Goal: Task Accomplishment & Management: Manage account settings

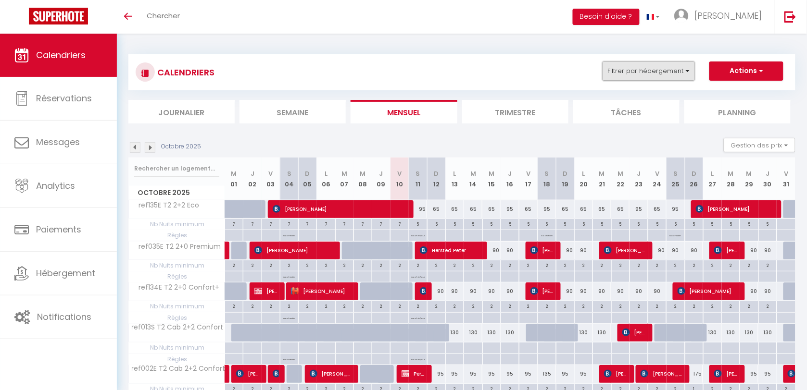
click at [638, 80] on button "Filtrer par hébergement" at bounding box center [648, 71] width 92 height 19
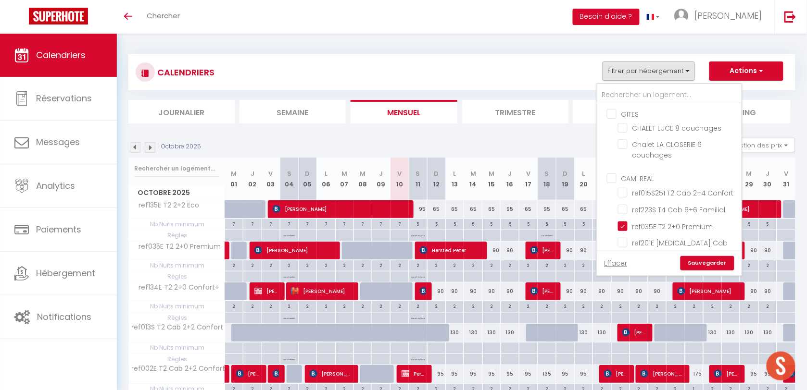
click at [618, 179] on input "CAMI REAL" at bounding box center [679, 178] width 144 height 10
checkbox input "true"
checkbox input "false"
checkbox input "true"
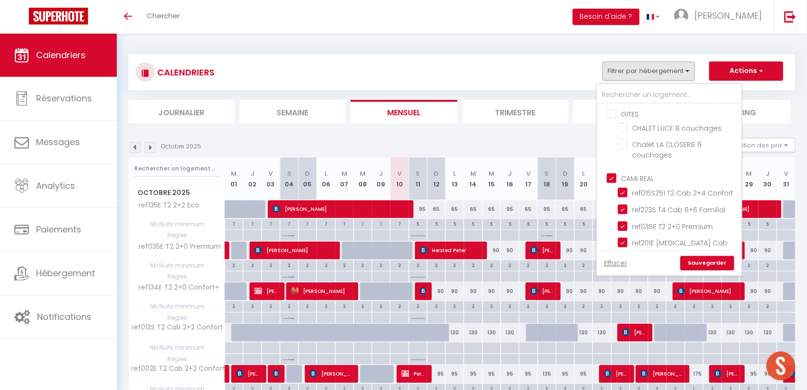
checkbox input "true"
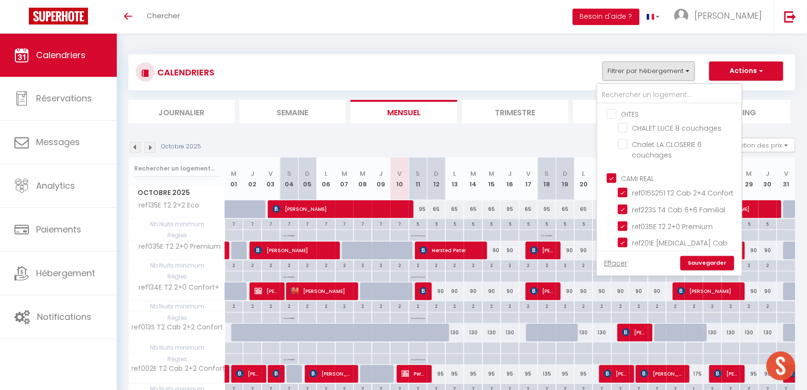
checkbox input "true"
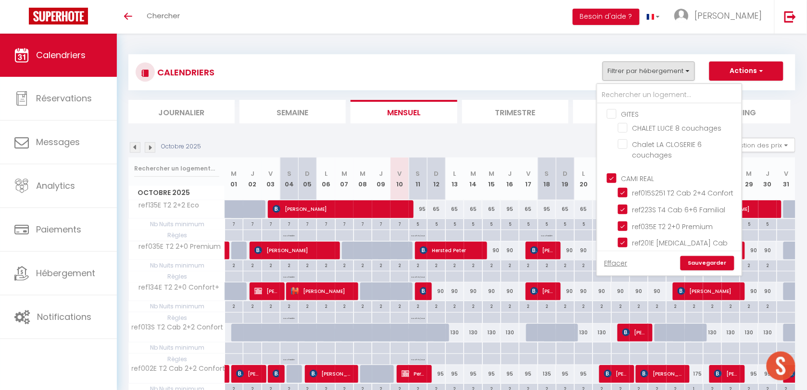
checkbox input "true"
checkbox input "false"
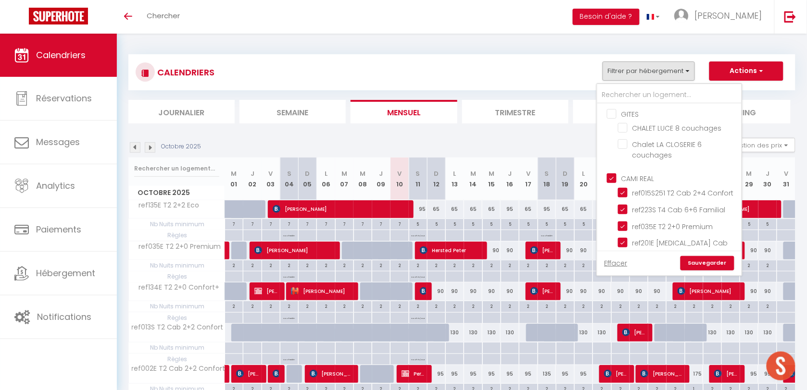
checkbox input "false"
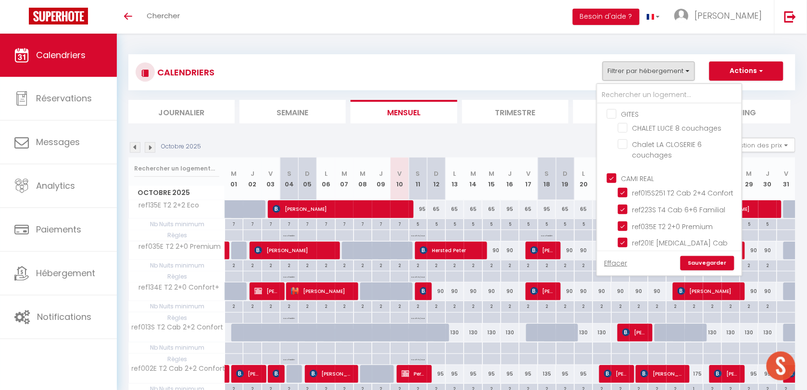
checkbox input "false"
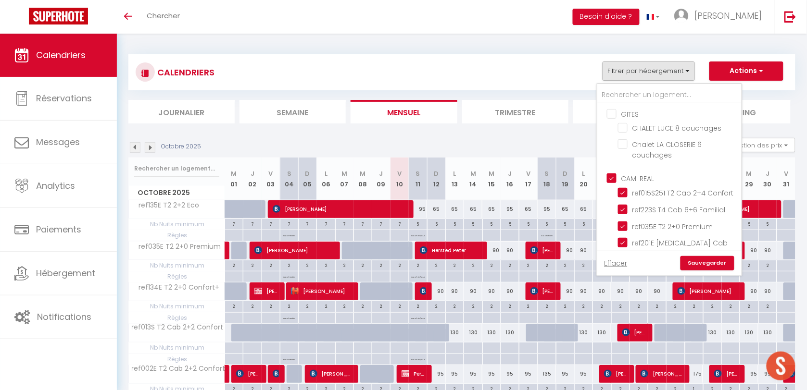
checkbox input "false"
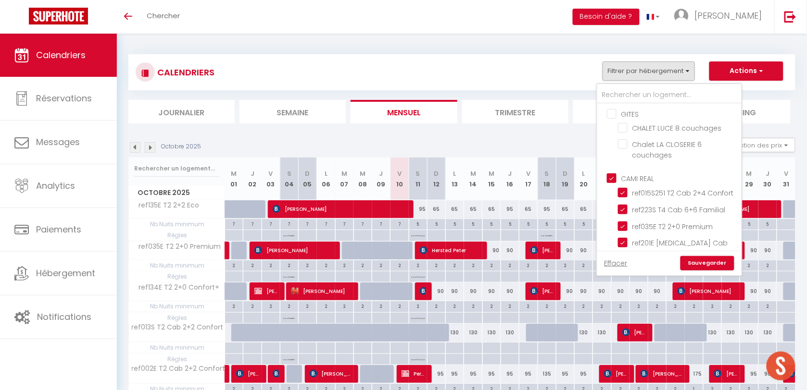
checkbox input "false"
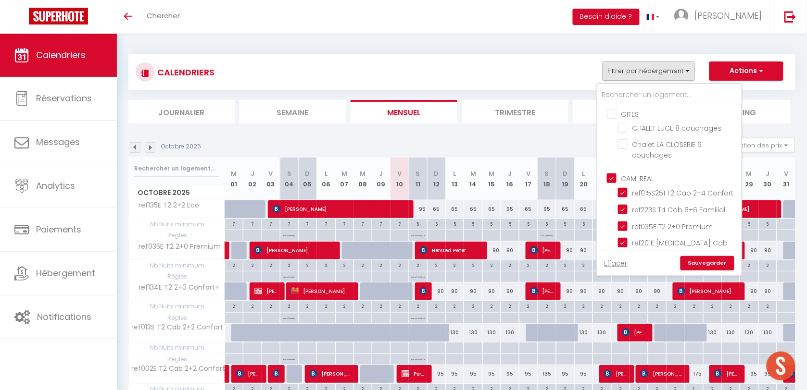
checkbox input "false"
click at [617, 179] on input "CAMI REAL" at bounding box center [679, 178] width 144 height 10
checkbox input "false"
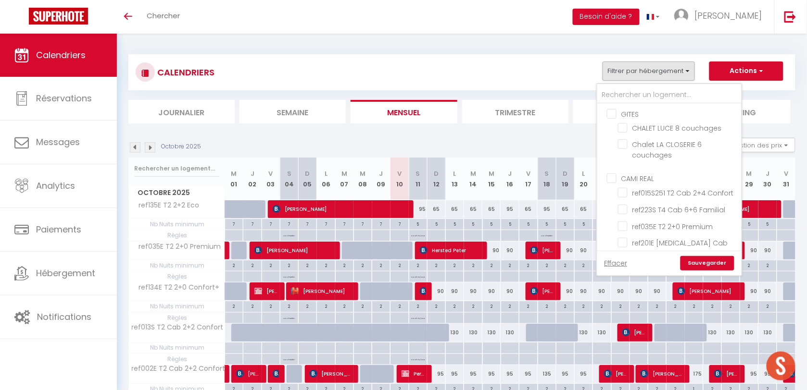
checkbox input "false"
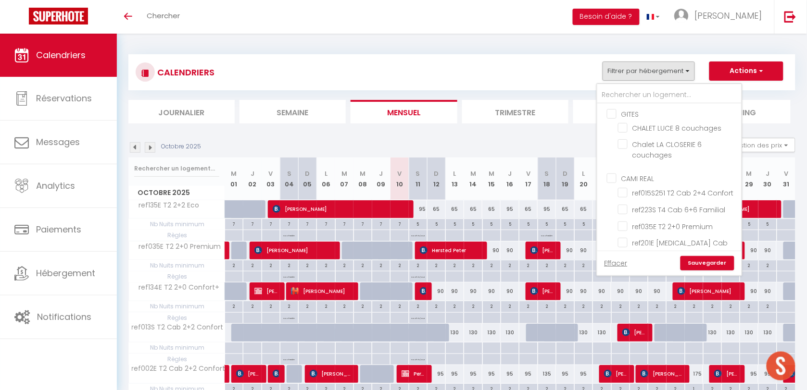
checkbox input "false"
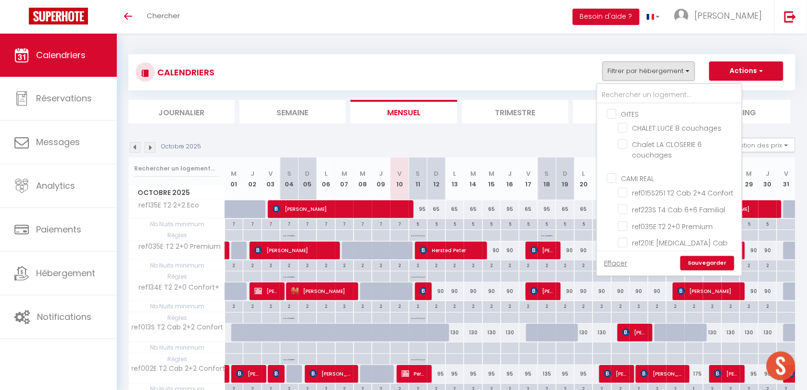
checkbox input "false"
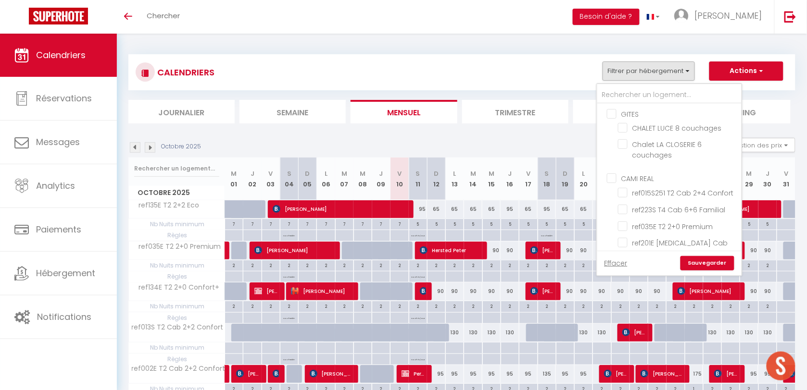
checkbox input "false"
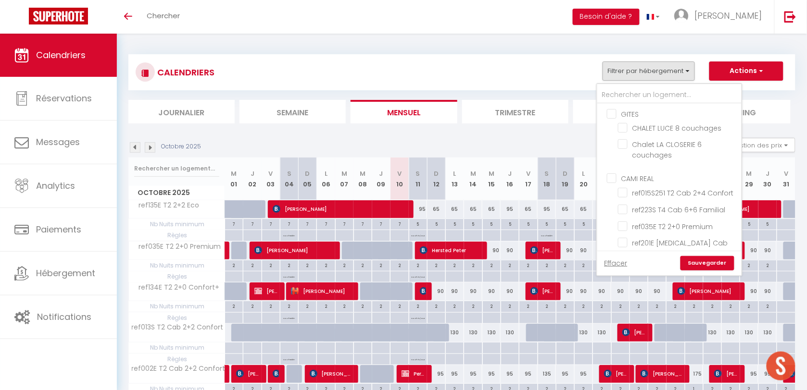
checkbox input "false"
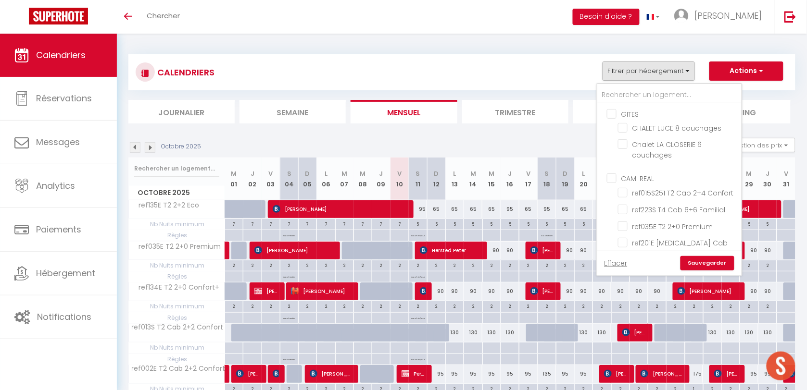
checkbox input "false"
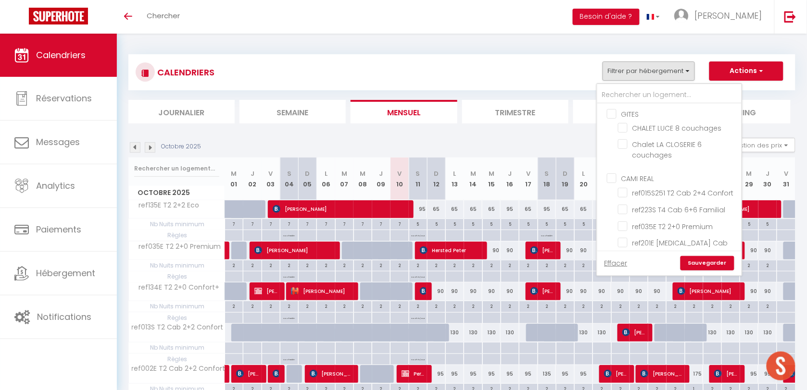
checkbox input "false"
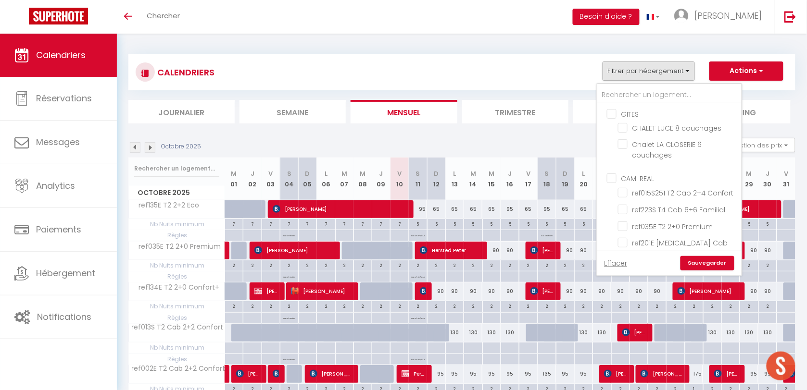
checkbox input "false"
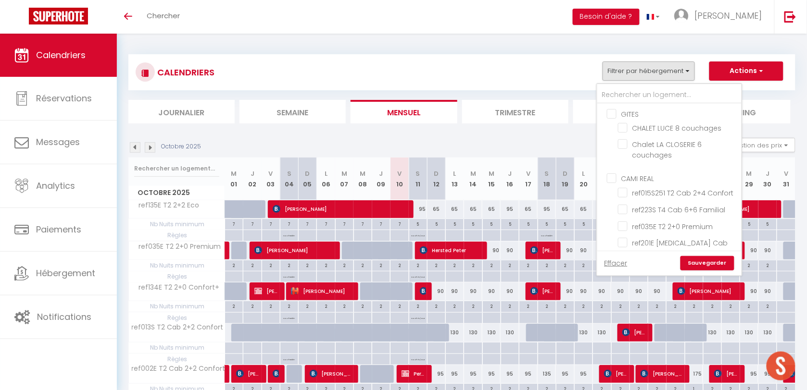
checkbox input "false"
click at [621, 182] on input "ref134E T2 2+0 Confort+" at bounding box center [678, 187] width 120 height 10
checkbox input "false"
click at [624, 95] on input "text" at bounding box center [669, 95] width 144 height 17
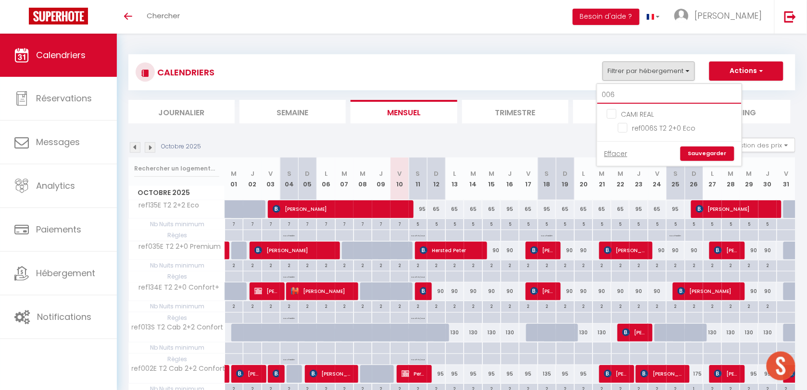
scroll to position [0, 0]
type input "006"
drag, startPoint x: 626, startPoint y: 125, endPoint x: 681, endPoint y: 153, distance: 61.5
click at [626, 125] on input "ref006S T2 2+0 Eco" at bounding box center [678, 128] width 120 height 10
checkbox input "true"
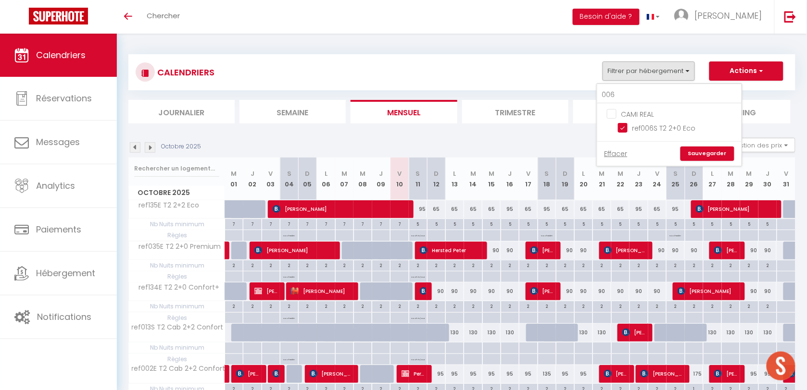
click at [698, 155] on link "Sauvegarder" at bounding box center [707, 154] width 54 height 14
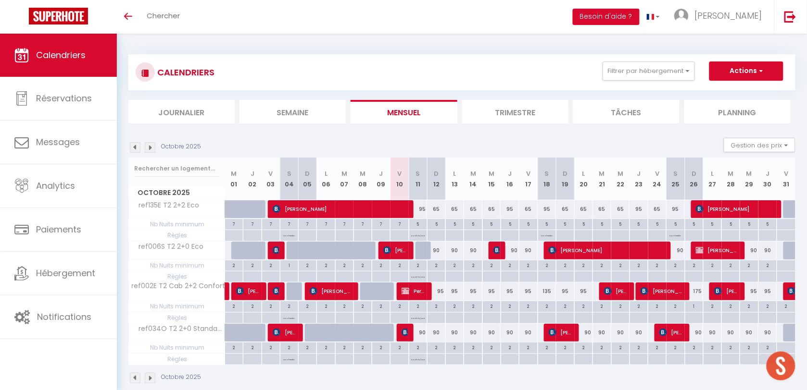
click at [138, 150] on img at bounding box center [135, 147] width 11 height 11
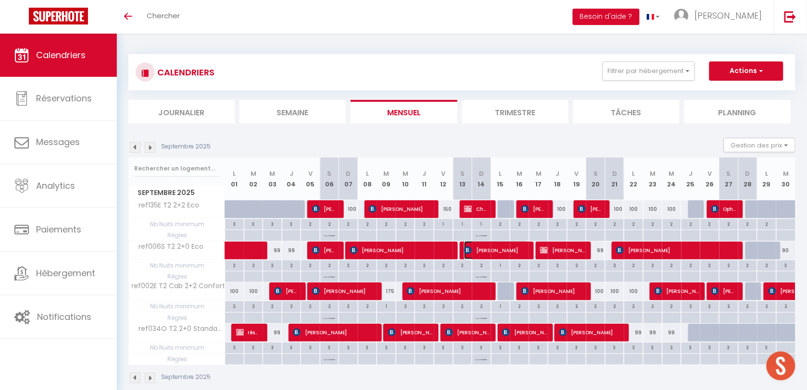
drag, startPoint x: 506, startPoint y: 252, endPoint x: 717, endPoint y: 32, distance: 305.4
click at [506, 252] on span "[PERSON_NAME]" at bounding box center [496, 250] width 64 height 18
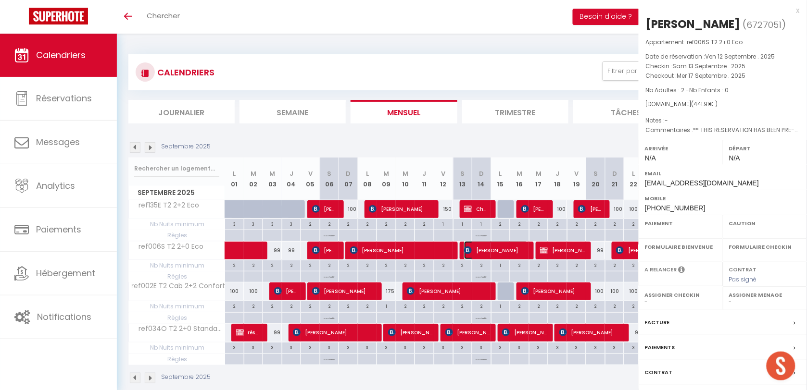
select select "KO"
select select "0"
select select "1"
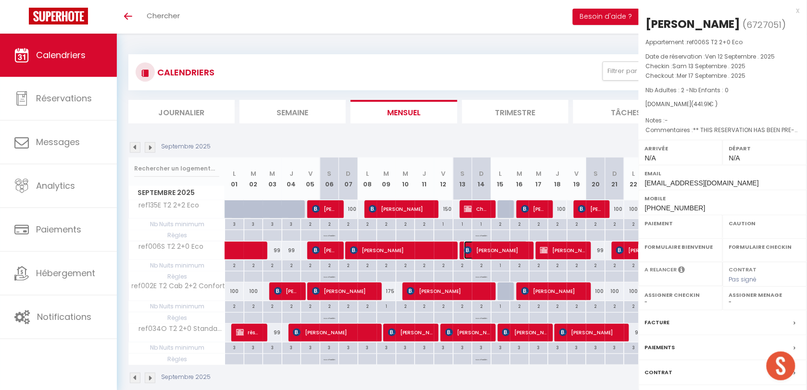
select select
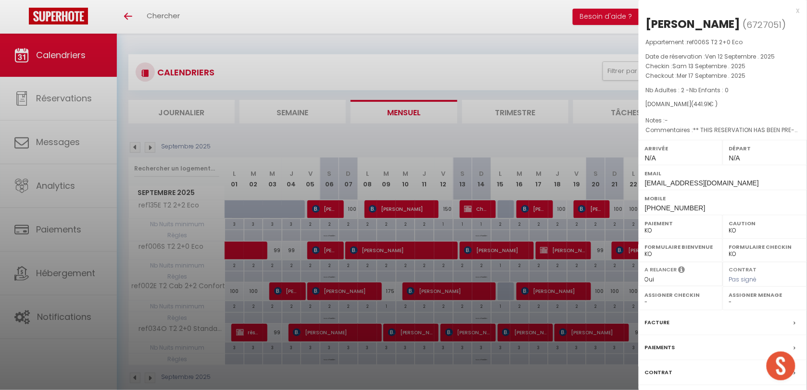
click at [408, 368] on div at bounding box center [403, 195] width 807 height 390
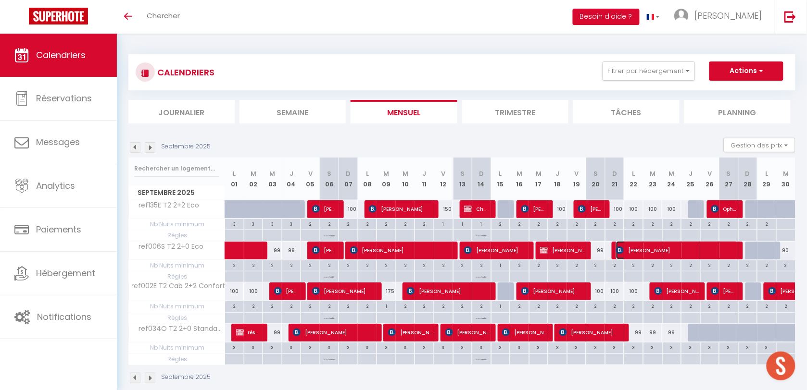
click at [631, 251] on span "[PERSON_NAME]" at bounding box center [677, 250] width 122 height 18
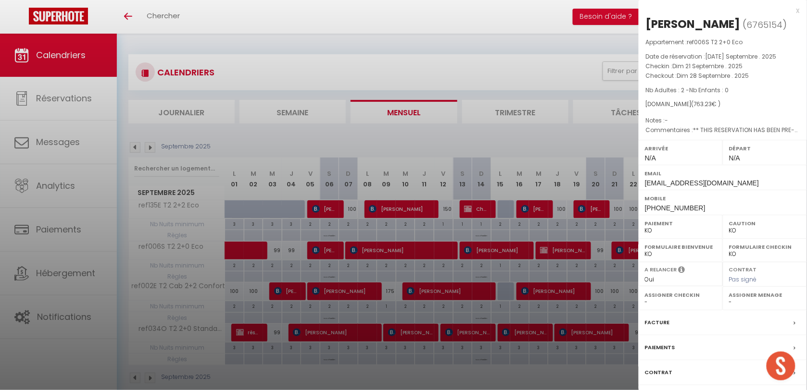
click at [549, 358] on div at bounding box center [403, 195] width 807 height 390
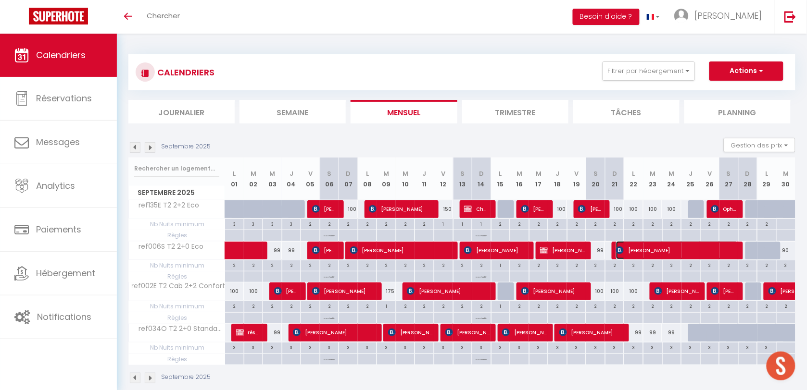
click at [668, 244] on span "[PERSON_NAME]" at bounding box center [677, 250] width 122 height 18
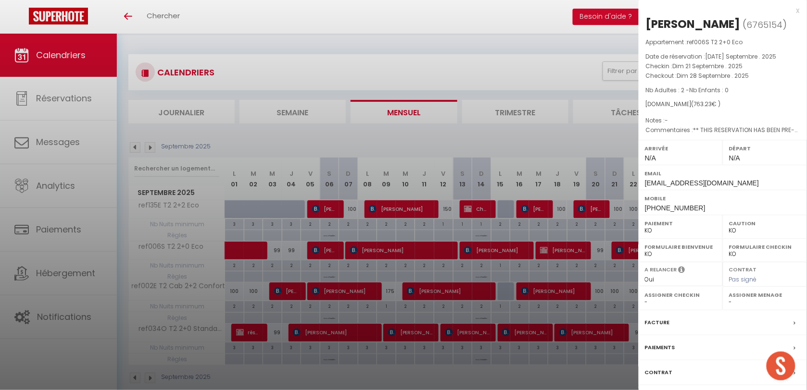
click at [609, 366] on div at bounding box center [403, 195] width 807 height 390
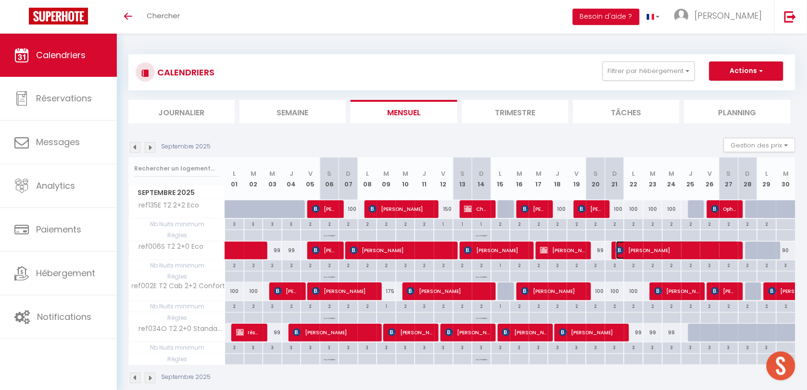
click at [649, 255] on span "[PERSON_NAME]" at bounding box center [677, 250] width 122 height 18
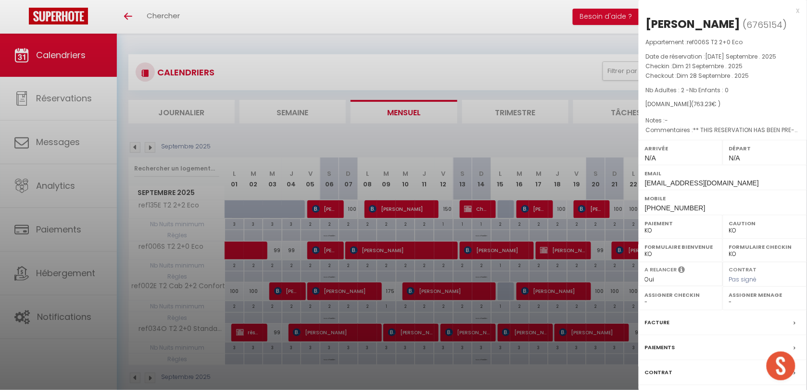
click at [405, 140] on div at bounding box center [403, 195] width 807 height 390
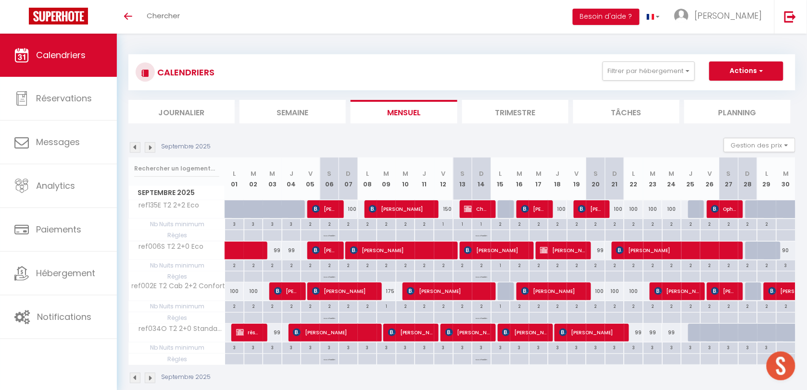
click at [614, 68] on body "🟢 Des questions ou besoin d'assistance pour la migration AirBnB? Prenez rdv >>>…" at bounding box center [403, 229] width 807 height 390
click at [634, 68] on button "Filtrer par hébergement" at bounding box center [648, 71] width 92 height 19
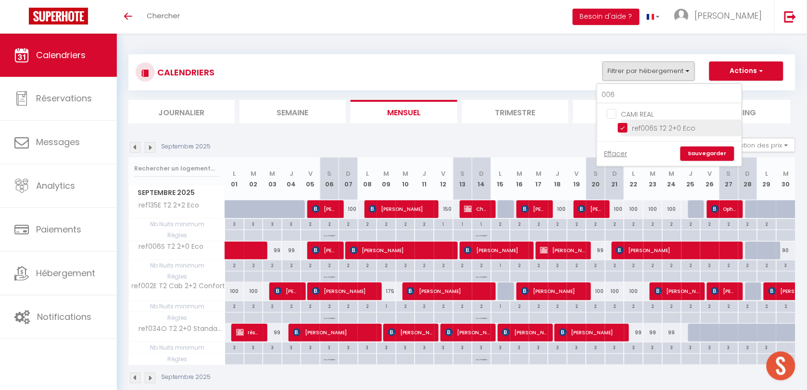
click at [626, 127] on input "ref006S T2 2+0 Eco" at bounding box center [678, 128] width 120 height 10
checkbox input "false"
click at [626, 97] on input "006" at bounding box center [669, 95] width 144 height 17
type input "108"
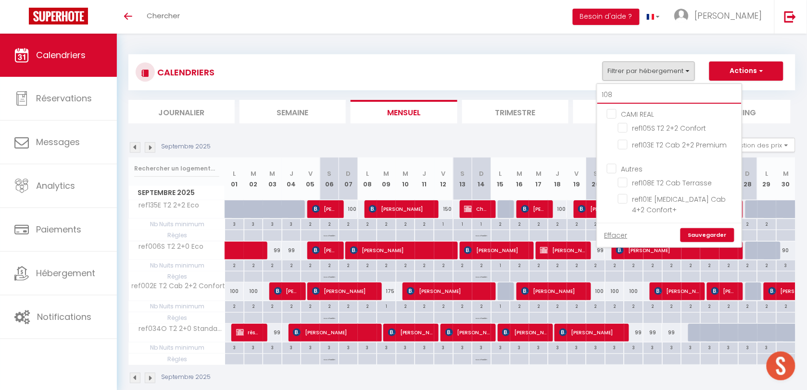
checkbox input "false"
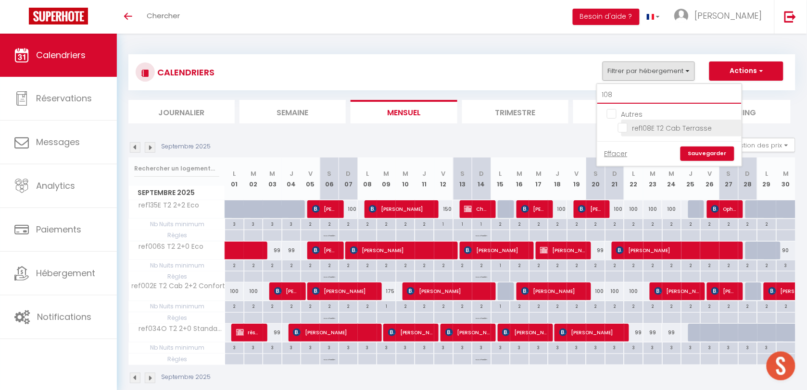
type input "108"
click at [626, 126] on input "ref108E T2 Cab Terrasse" at bounding box center [678, 128] width 120 height 10
checkbox input "true"
click at [700, 154] on link "Sauvegarder" at bounding box center [707, 154] width 54 height 14
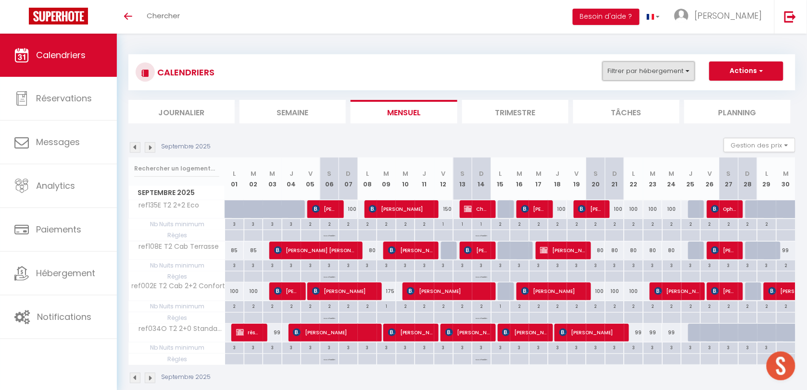
click at [643, 63] on button "Filtrer par hébergement" at bounding box center [648, 71] width 92 height 19
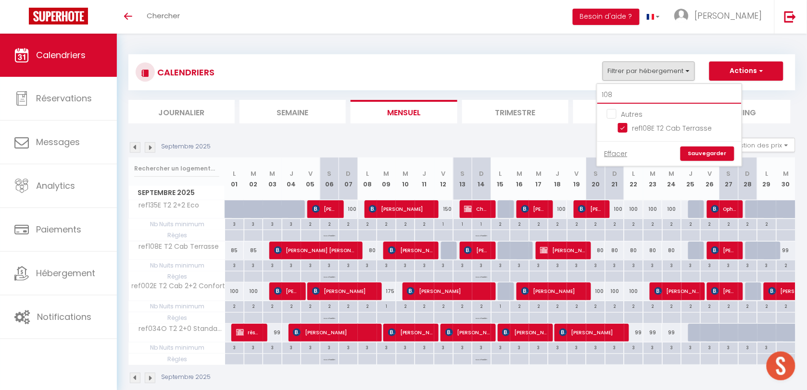
click at [612, 97] on input "108" at bounding box center [669, 95] width 144 height 17
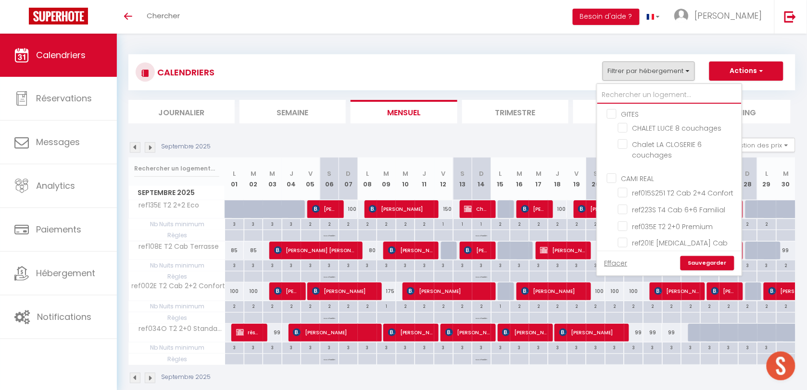
checkbox input "false"
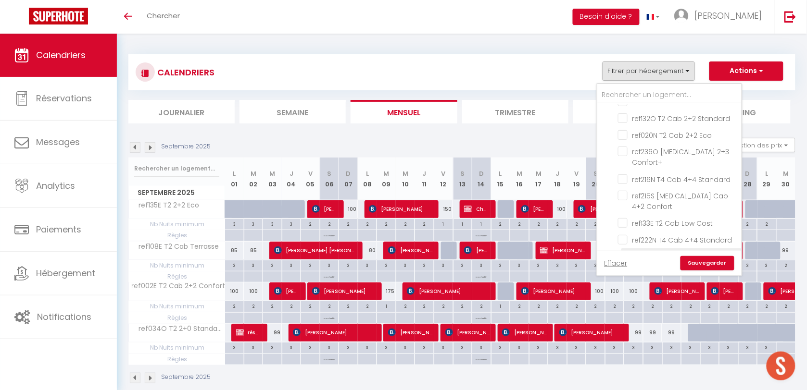
click at [624, 251] on input "ref002E T2 Cab 2+2 Confort" at bounding box center [678, 256] width 120 height 10
checkbox input "false"
click at [624, 268] on input "ref034O T2 2+0 Standard" at bounding box center [678, 273] width 120 height 10
checkbox input "false"
click at [624, 302] on input "ref135E T2 2+2 Eco" at bounding box center [678, 307] width 120 height 10
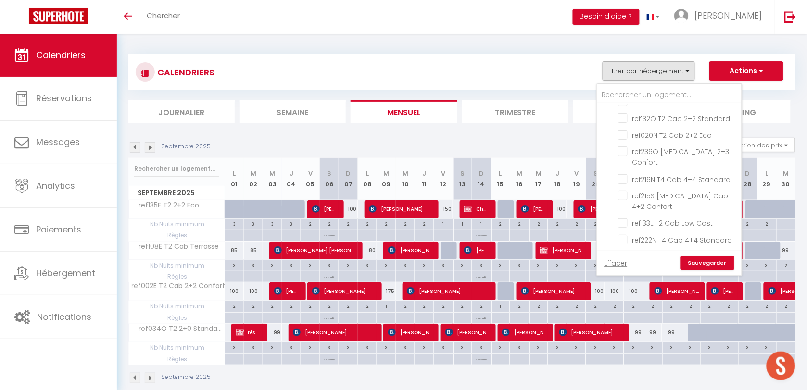
checkbox input "false"
click at [698, 261] on link "Sauvegarder" at bounding box center [707, 263] width 54 height 14
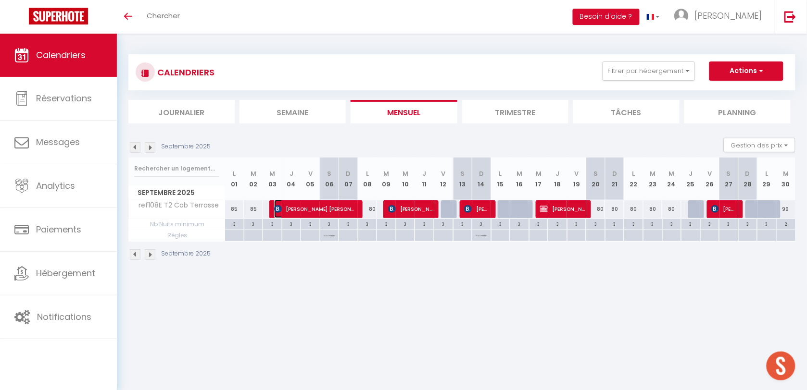
click at [311, 202] on span "[PERSON_NAME] [PERSON_NAME]" at bounding box center [315, 209] width 83 height 18
select select "OK"
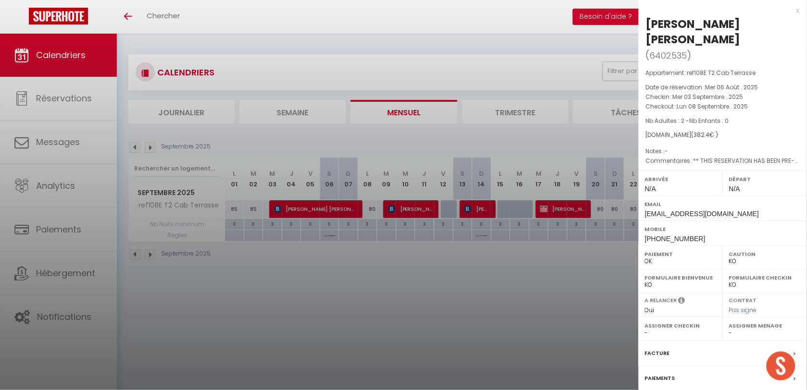
click at [429, 212] on div at bounding box center [403, 195] width 807 height 390
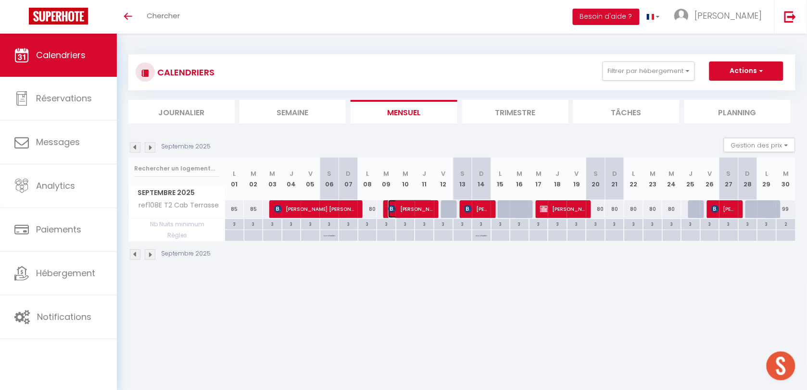
click at [423, 208] on span "[PERSON_NAME] [PERSON_NAME]" at bounding box center [410, 209] width 45 height 18
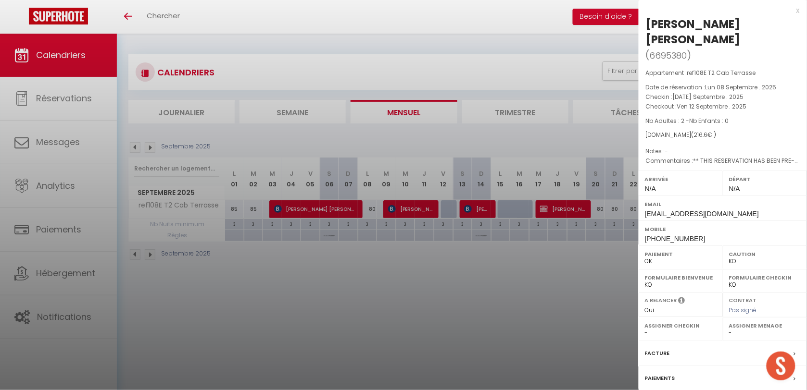
click at [473, 207] on div at bounding box center [403, 195] width 807 height 390
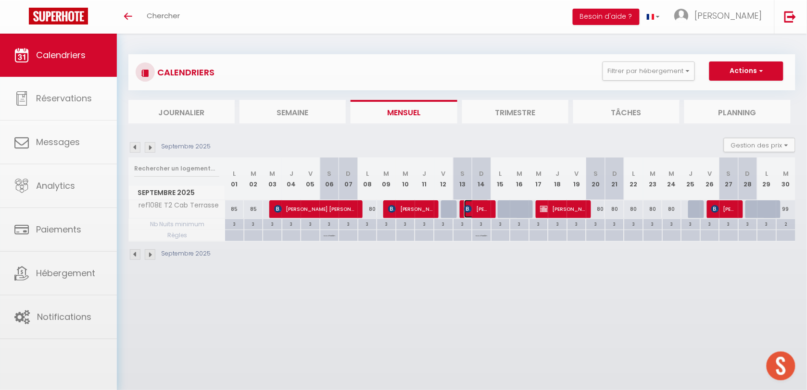
click at [475, 207] on span "[PERSON_NAME]" at bounding box center [476, 209] width 25 height 18
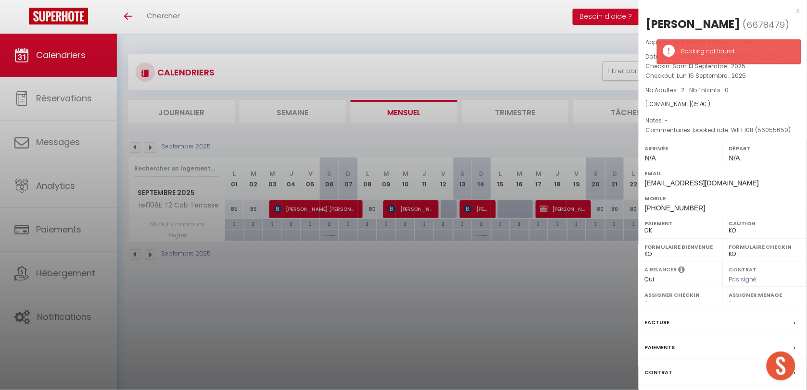
click at [496, 273] on div at bounding box center [403, 195] width 807 height 390
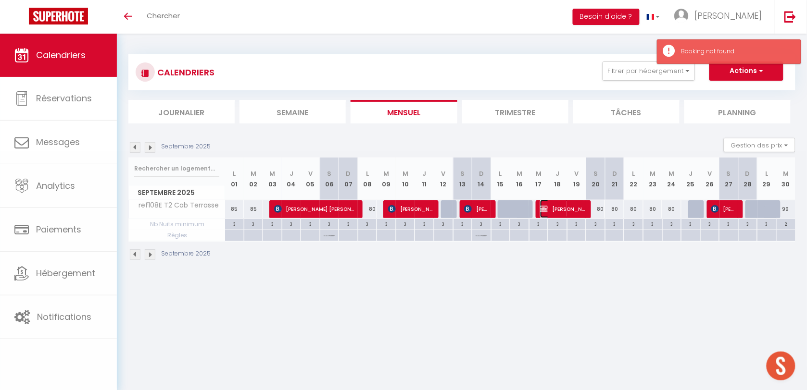
click at [559, 208] on span "[PERSON_NAME]" at bounding box center [562, 209] width 45 height 18
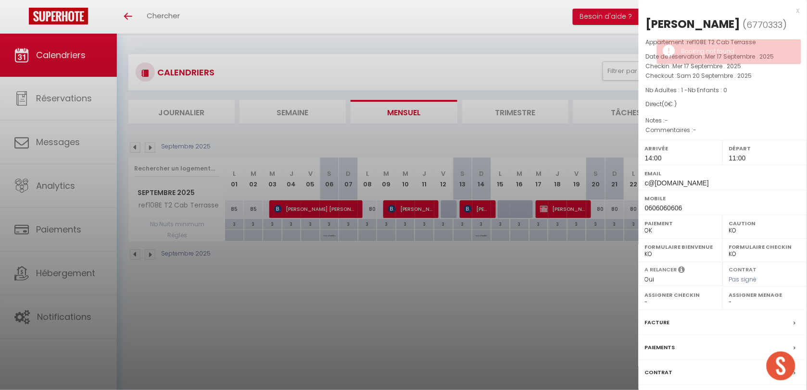
click at [451, 288] on div at bounding box center [403, 195] width 807 height 390
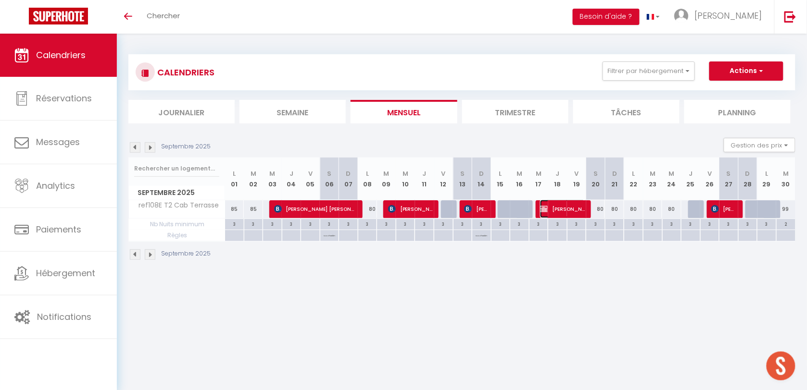
click at [548, 210] on span "[PERSON_NAME]" at bounding box center [562, 209] width 45 height 18
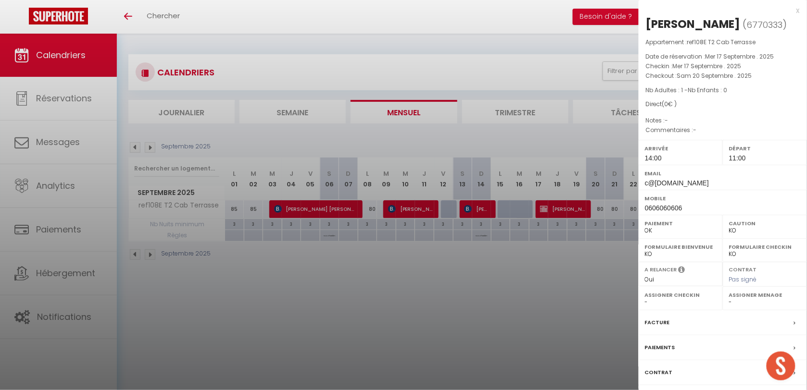
click at [561, 267] on div at bounding box center [403, 195] width 807 height 390
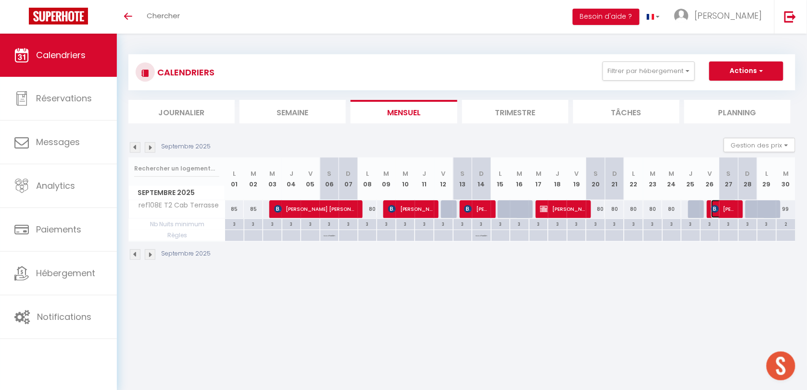
click at [723, 206] on span "[PERSON_NAME]" at bounding box center [723, 209] width 25 height 18
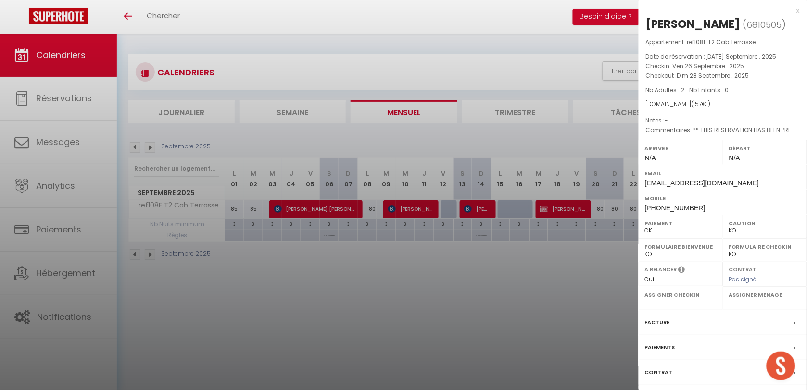
drag, startPoint x: 410, startPoint y: 328, endPoint x: 410, endPoint y: 213, distance: 114.9
click at [410, 327] on div at bounding box center [403, 195] width 807 height 390
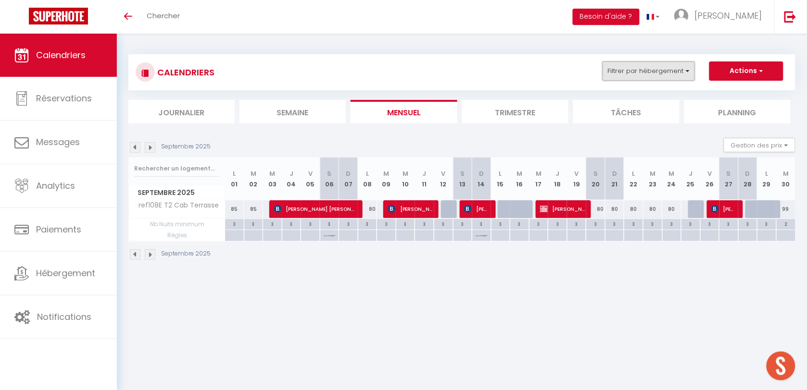
click at [651, 77] on button "Filtrer par hébergement" at bounding box center [648, 71] width 92 height 19
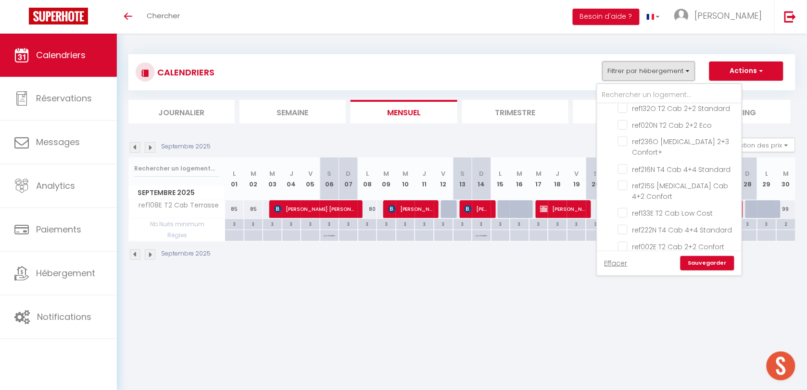
scroll to position [712, 0]
click at [623, 226] on input "ref108E T2 Cab Terrasse" at bounding box center [678, 231] width 120 height 10
checkbox input "false"
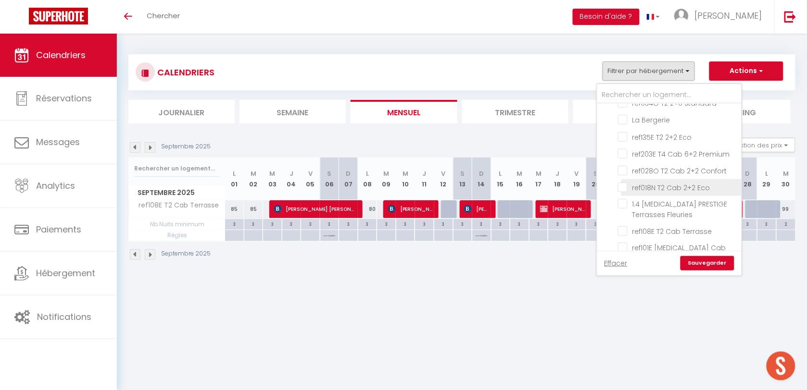
checkbox input "false"
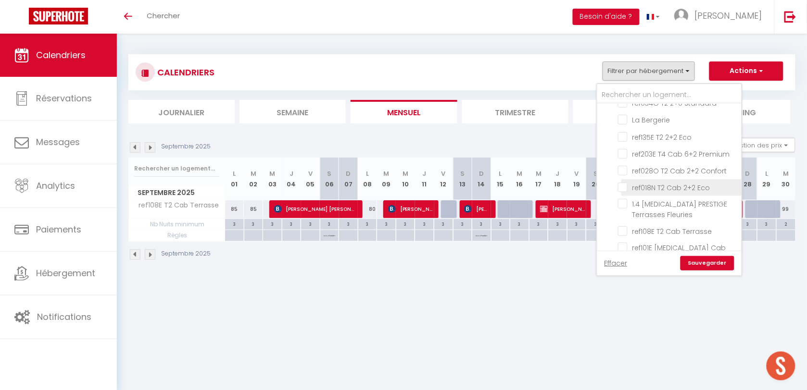
checkbox input "false"
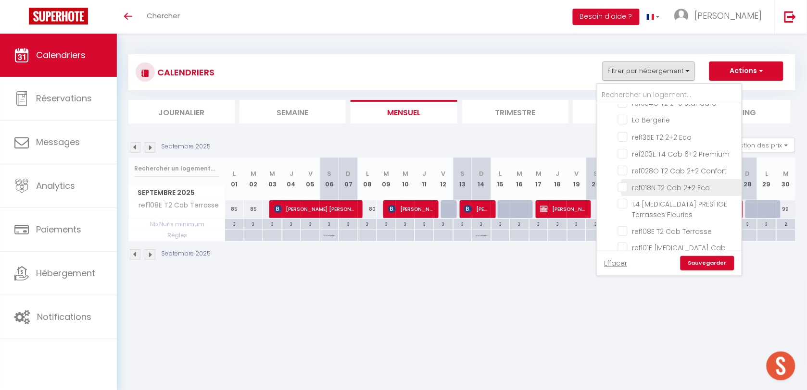
checkbox input "false"
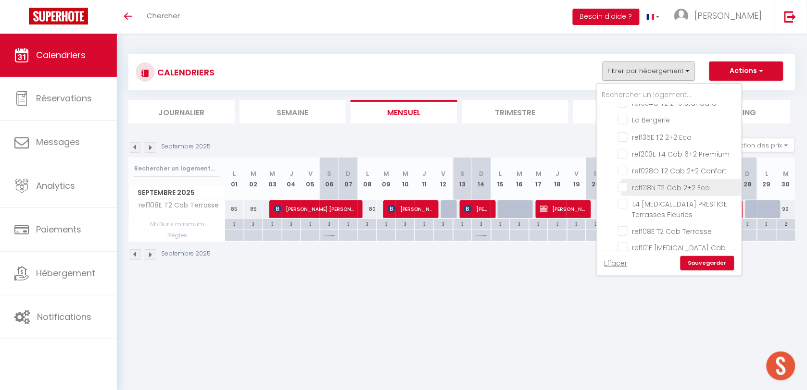
checkbox input "false"
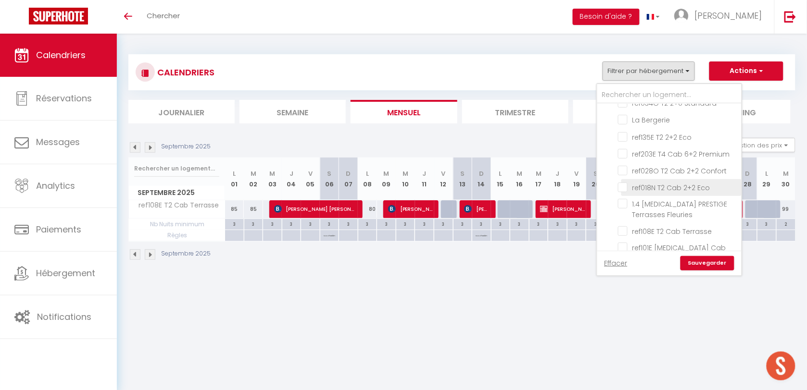
checkbox input "false"
click at [633, 91] on input "text" at bounding box center [669, 95] width 144 height 17
type input "2"
checkbox input "false"
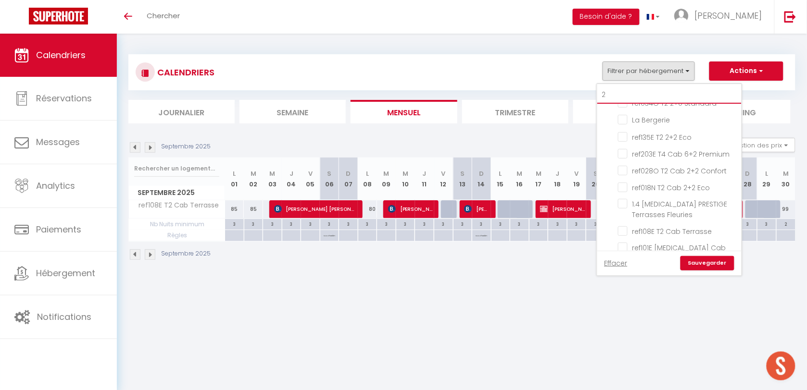
checkbox input "false"
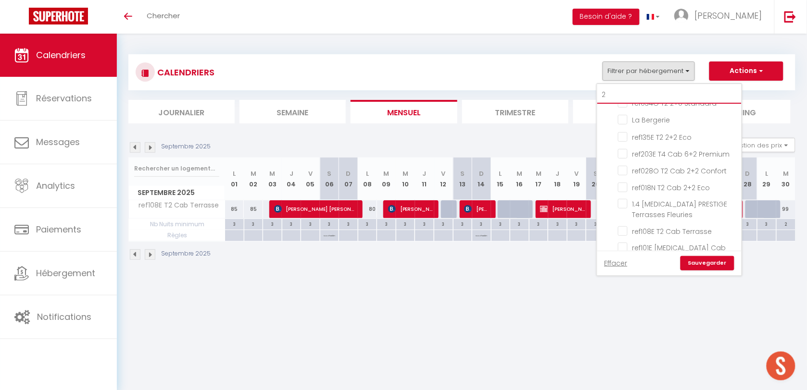
checkbox input "false"
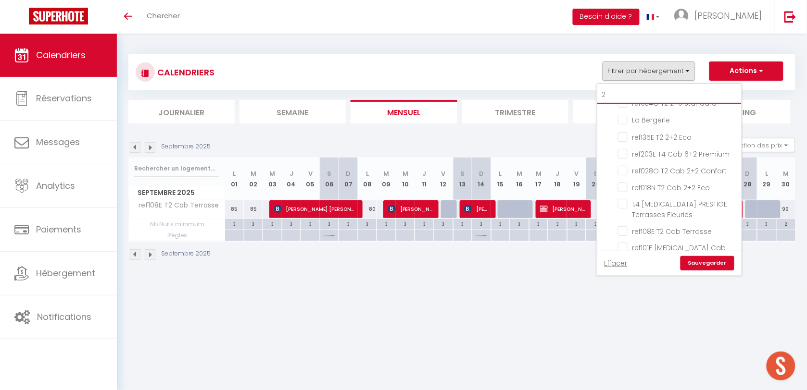
checkbox input "false"
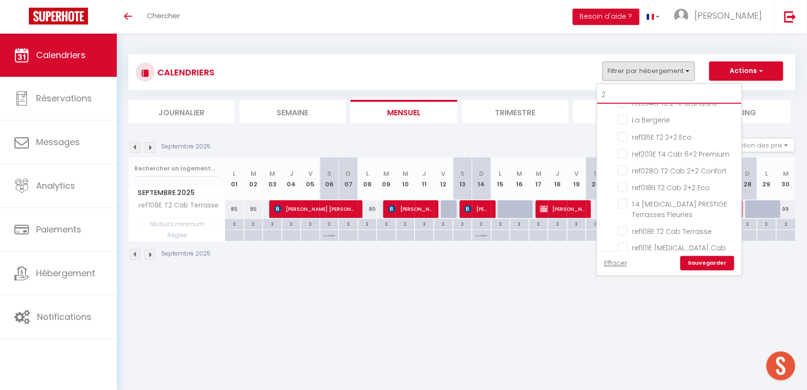
checkbox input "false"
type input "23"
checkbox input "false"
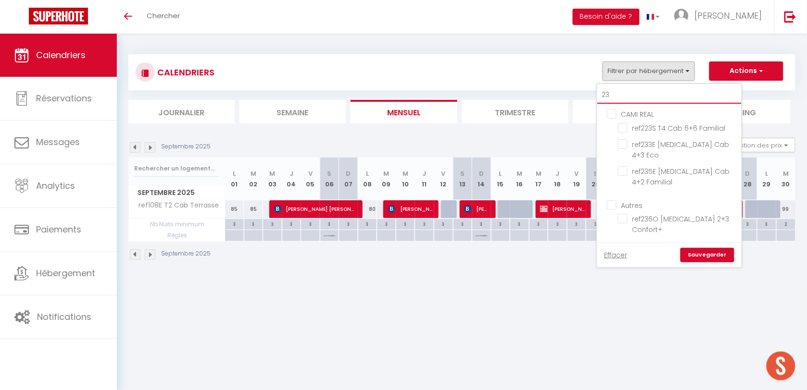
scroll to position [0, 0]
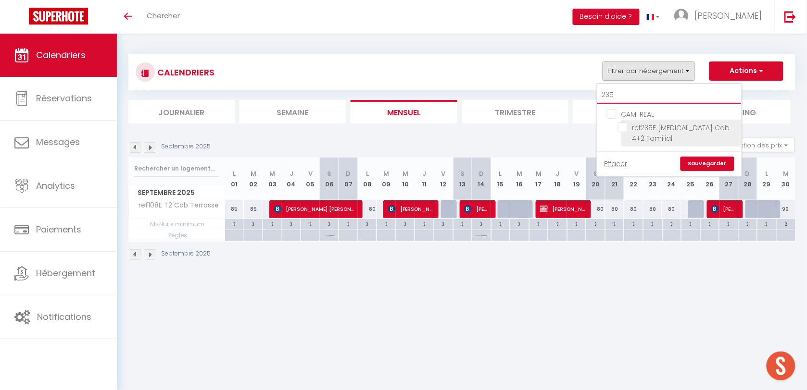
type input "235"
click at [623, 128] on input "ref235E [MEDICAL_DATA] Cab 4+2 Familial" at bounding box center [678, 128] width 120 height 10
checkbox input "true"
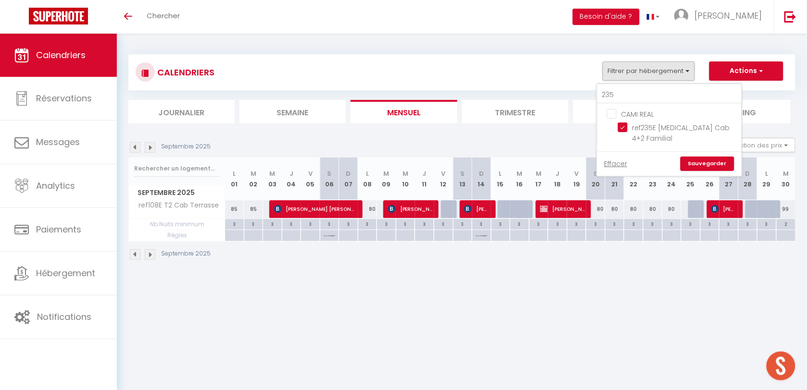
click at [701, 157] on link "Sauvegarder" at bounding box center [707, 164] width 54 height 14
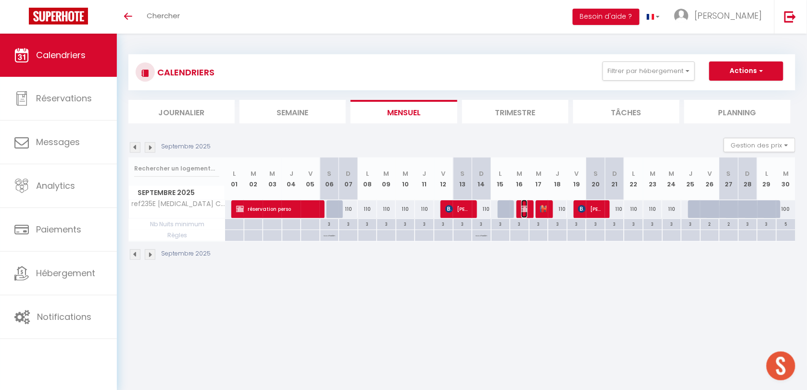
click at [524, 208] on img at bounding box center [525, 209] width 8 height 8
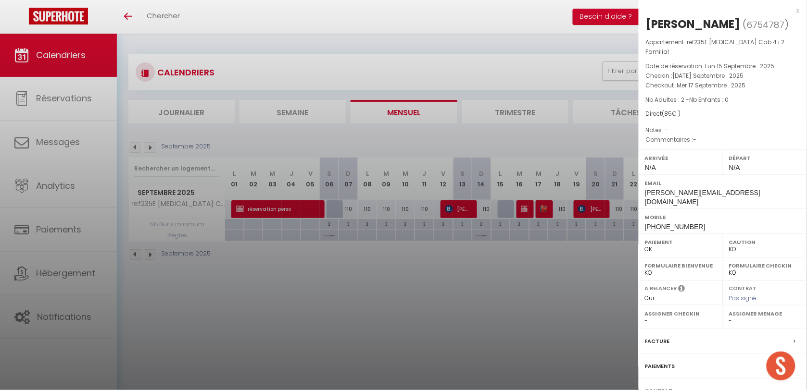
click at [542, 208] on div at bounding box center [403, 195] width 807 height 390
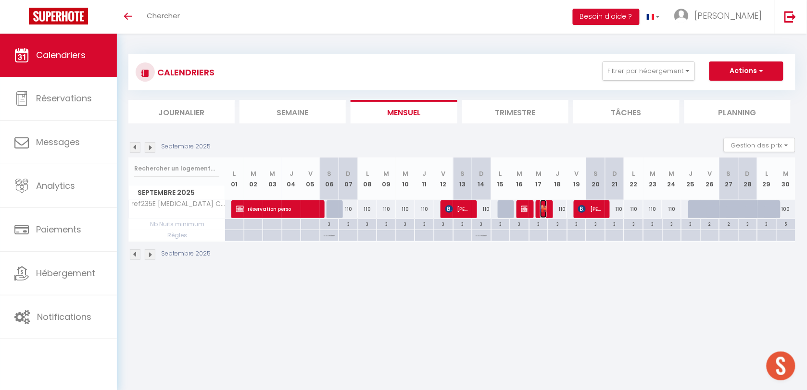
click at [542, 208] on img at bounding box center [544, 209] width 8 height 8
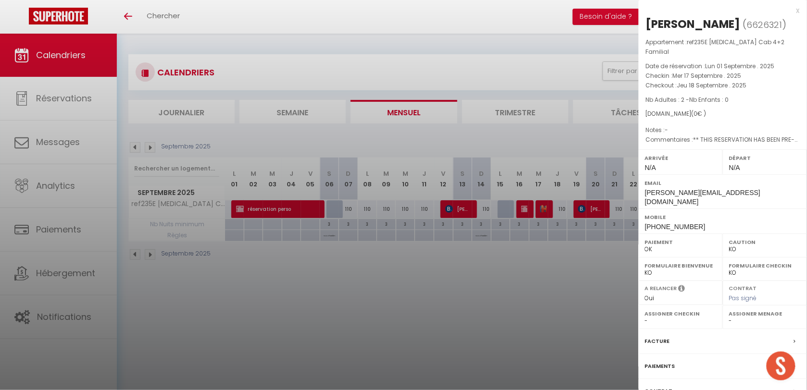
click at [548, 258] on div at bounding box center [403, 195] width 807 height 390
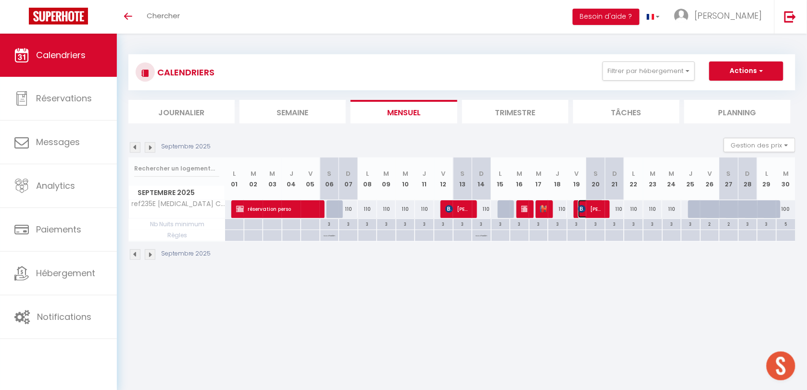
click at [578, 210] on img at bounding box center [582, 209] width 8 height 8
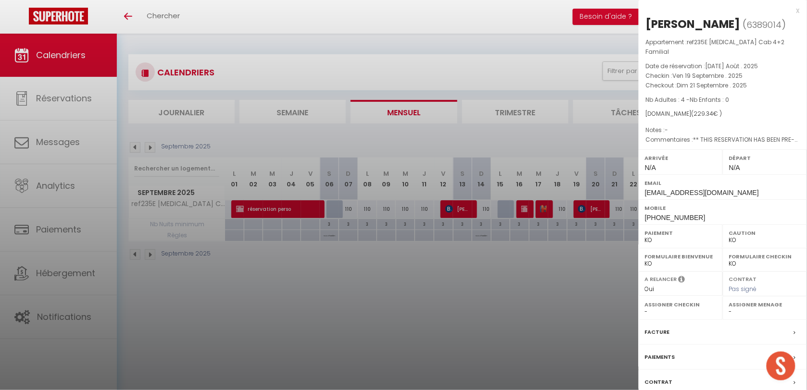
click at [540, 278] on div at bounding box center [403, 195] width 807 height 390
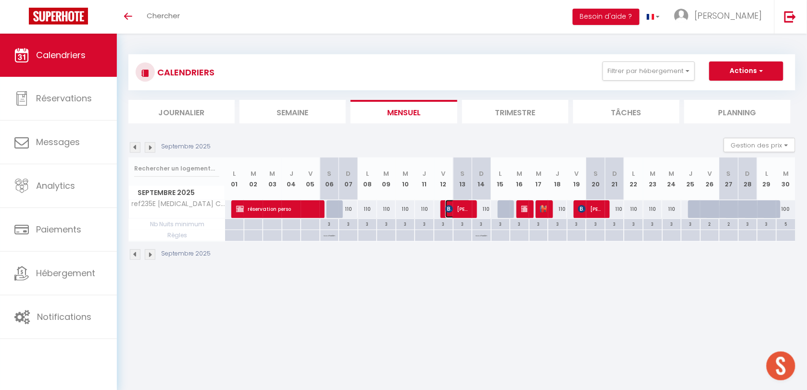
click at [455, 213] on span "[PERSON_NAME]" at bounding box center [457, 209] width 25 height 18
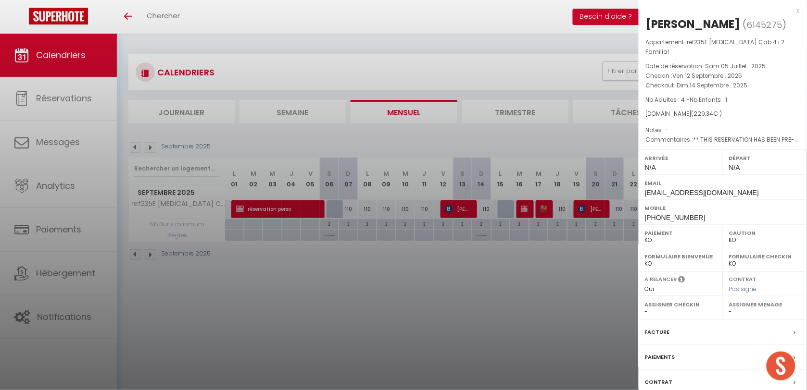
click at [335, 299] on div at bounding box center [403, 195] width 807 height 390
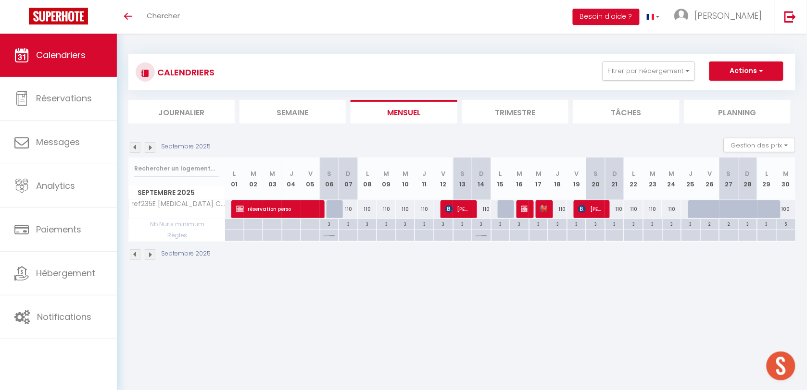
click at [576, 208] on div at bounding box center [583, 209] width 19 height 18
click at [584, 210] on img at bounding box center [582, 209] width 8 height 8
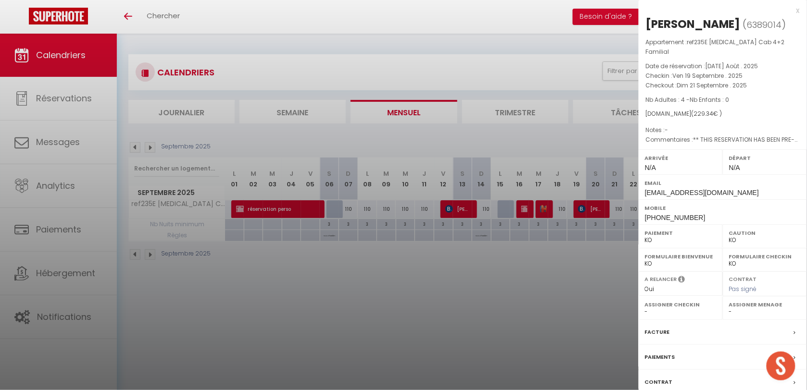
click at [539, 208] on div at bounding box center [403, 195] width 807 height 390
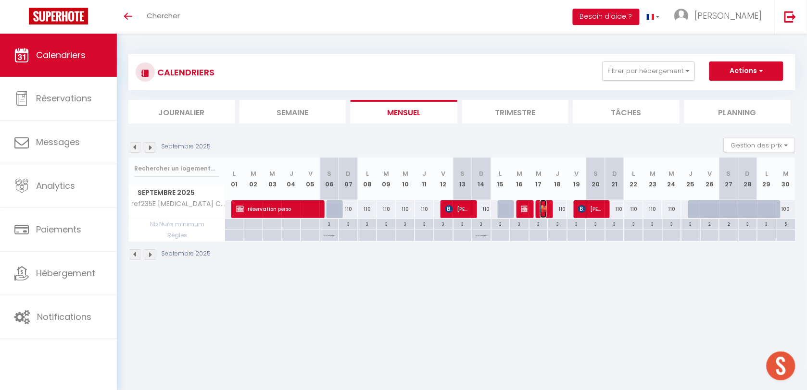
click at [544, 208] on img at bounding box center [544, 209] width 8 height 8
select select "OK"
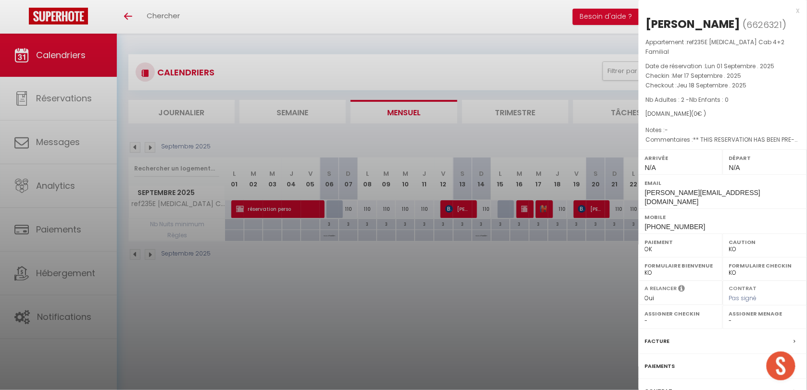
click at [489, 297] on div at bounding box center [403, 195] width 807 height 390
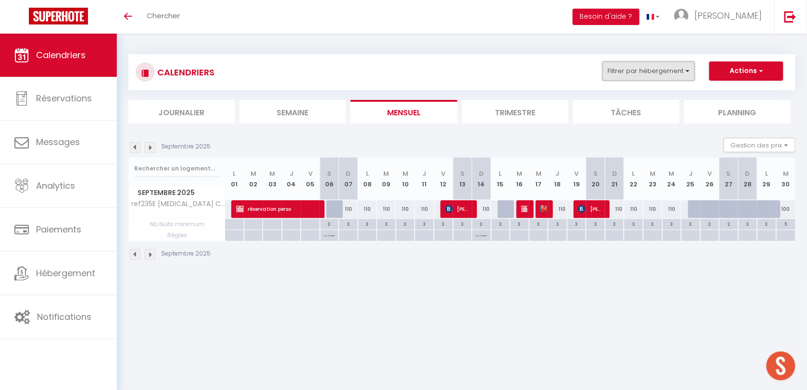
click at [630, 70] on button "Filtrer par hébergement" at bounding box center [648, 71] width 92 height 19
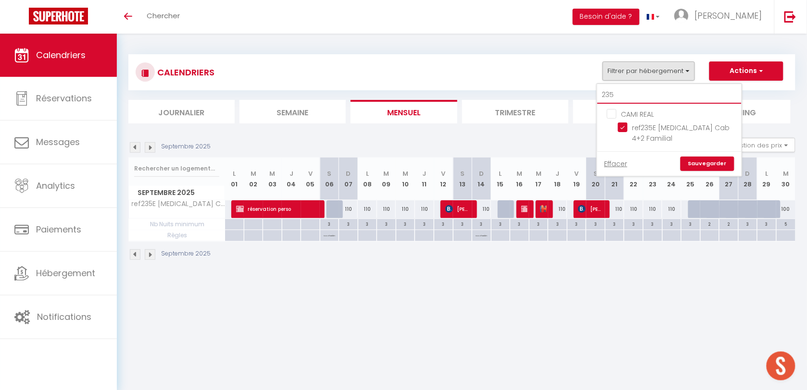
click at [628, 95] on input "235" at bounding box center [669, 95] width 144 height 17
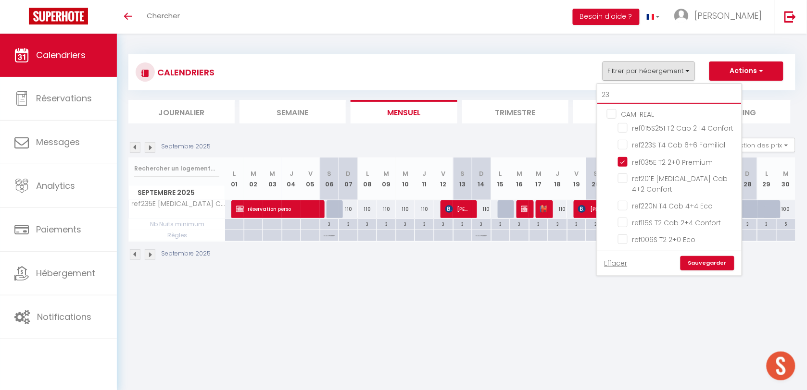
type input "236"
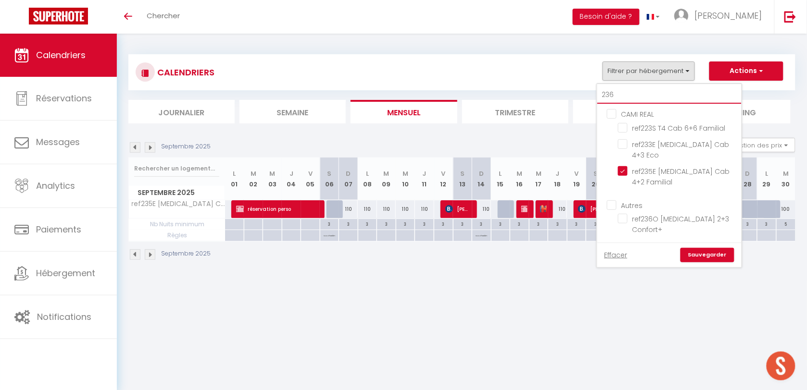
checkbox input "false"
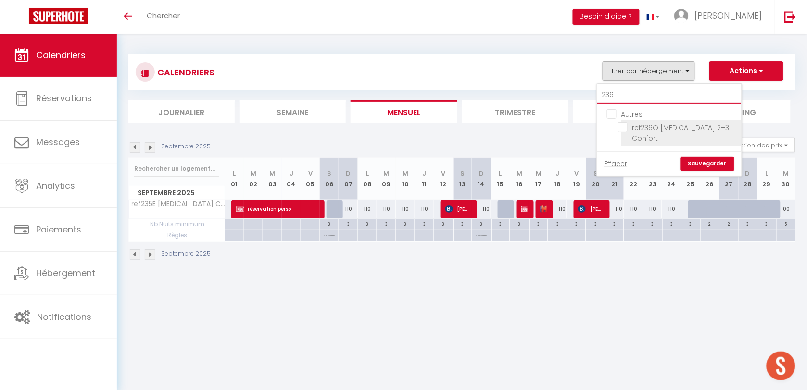
type input "236"
click at [628, 129] on input "ref236O [MEDICAL_DATA] 2+3 Confort+" at bounding box center [678, 128] width 120 height 10
checkbox input "true"
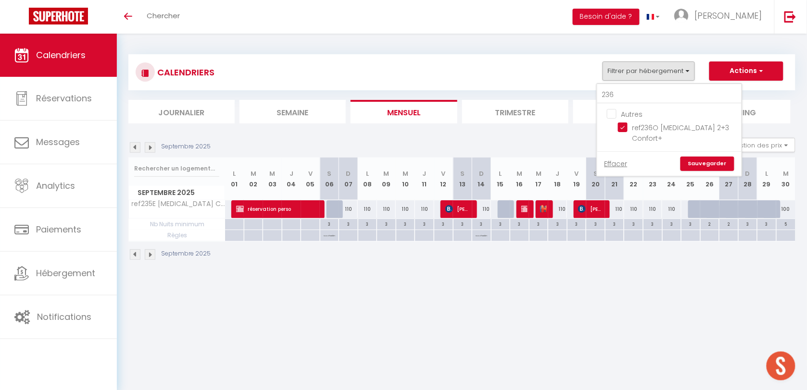
click at [710, 158] on link "Sauvegarder" at bounding box center [707, 164] width 54 height 14
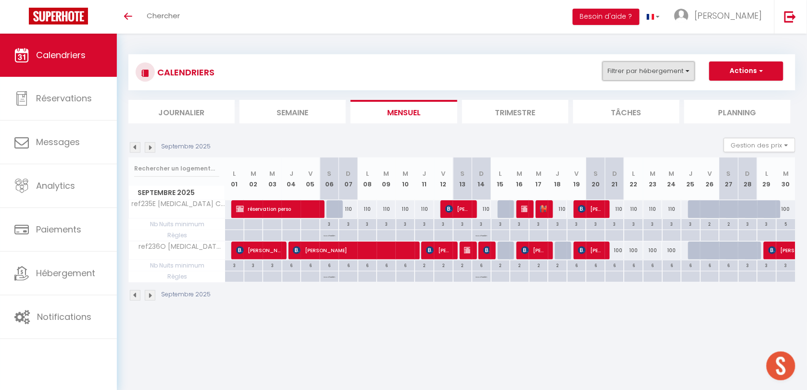
click at [645, 66] on button "Filtrer par hébergement" at bounding box center [648, 71] width 92 height 19
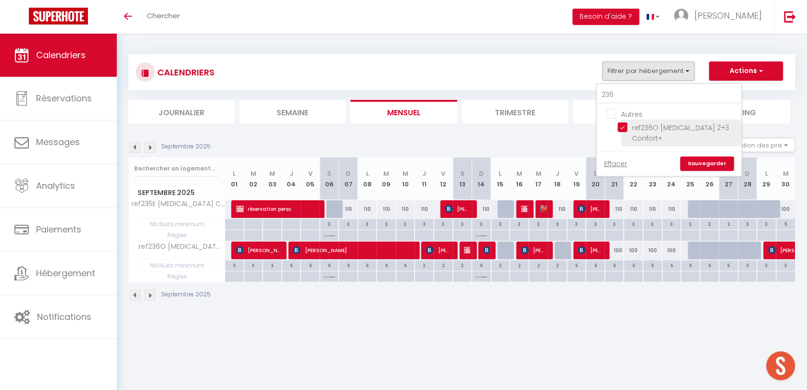
click at [623, 130] on input "ref236O [MEDICAL_DATA] 2+3 Confort+" at bounding box center [678, 128] width 120 height 10
checkbox input "false"
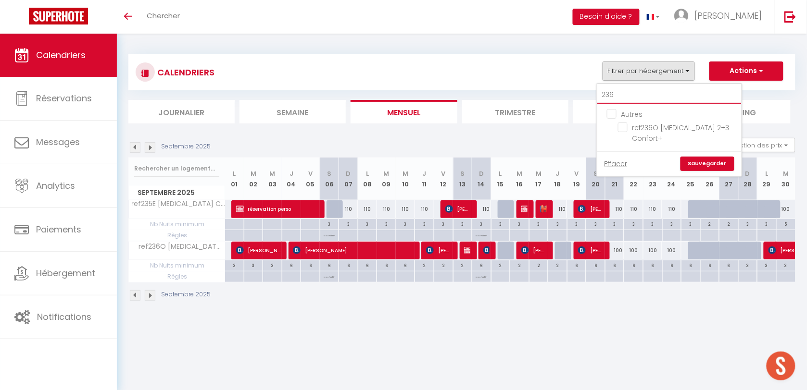
click at [624, 99] on input "236" at bounding box center [669, 95] width 144 height 17
type input "2"
checkbox input "false"
type input "233"
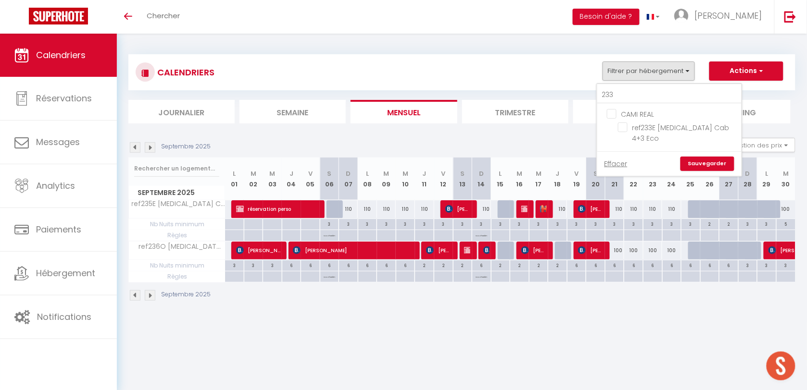
drag, startPoint x: 624, startPoint y: 129, endPoint x: 648, endPoint y: 138, distance: 25.3
click at [624, 129] on input "ref233E [MEDICAL_DATA] Cab 4+3 Eco" at bounding box center [678, 128] width 120 height 10
checkbox input "true"
click at [688, 157] on link "Sauvegarder" at bounding box center [707, 164] width 54 height 14
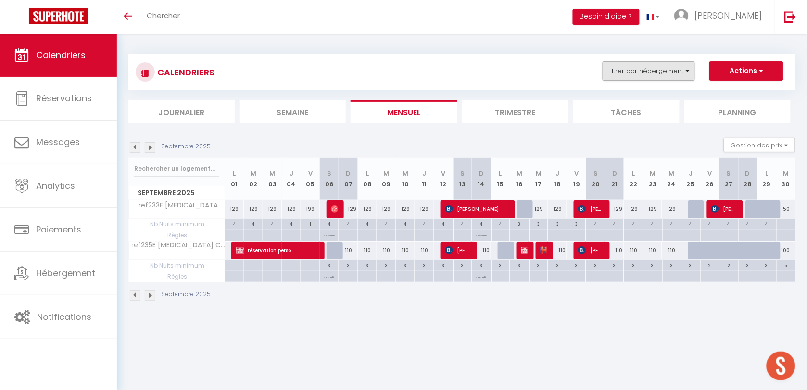
click at [634, 81] on div "CALENDRIERS Filtrer par hébergement 233 CAMI REAL ref233E [MEDICAL_DATA] Cab 4+…" at bounding box center [462, 73] width 652 height 22
click at [635, 73] on button "Filtrer par hébergement" at bounding box center [648, 71] width 92 height 19
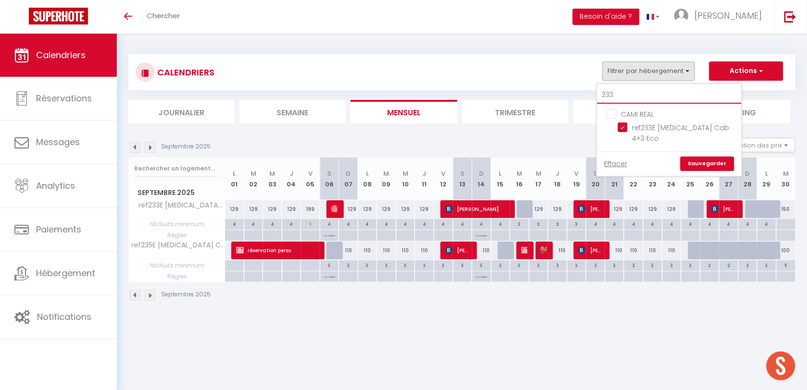
click at [628, 92] on input "233" at bounding box center [669, 95] width 144 height 17
checkbox input "false"
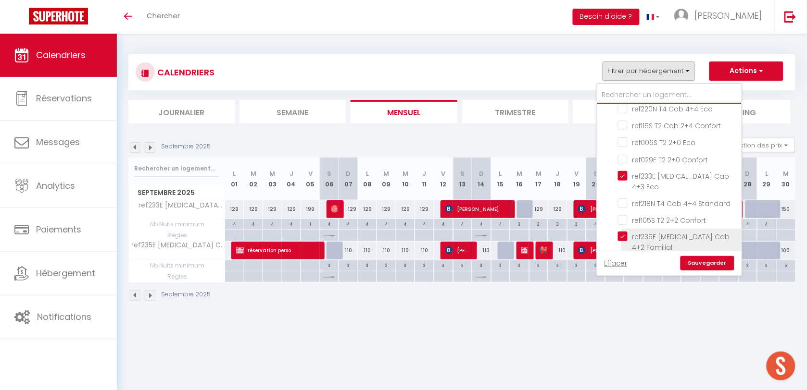
scroll to position [180, 0]
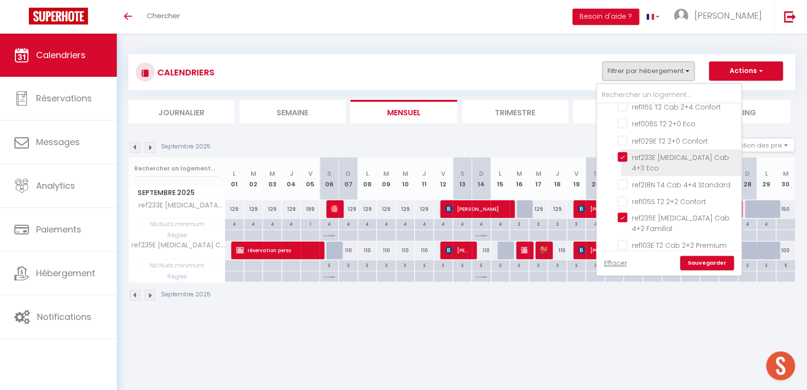
click at [625, 152] on input "ref233E [MEDICAL_DATA] Cab 4+3 Eco" at bounding box center [678, 157] width 120 height 10
checkbox input "false"
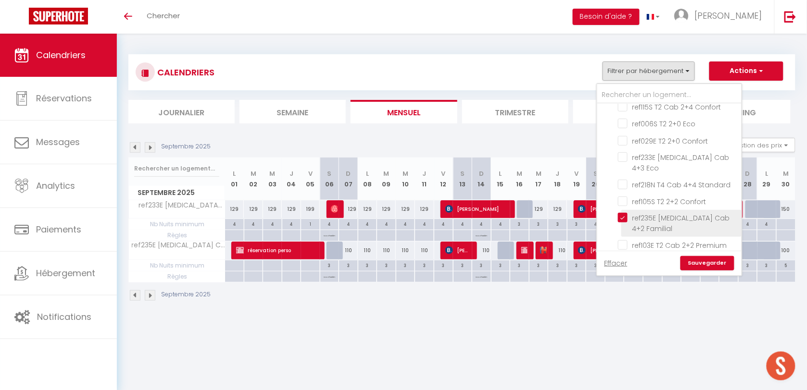
checkbox input "false"
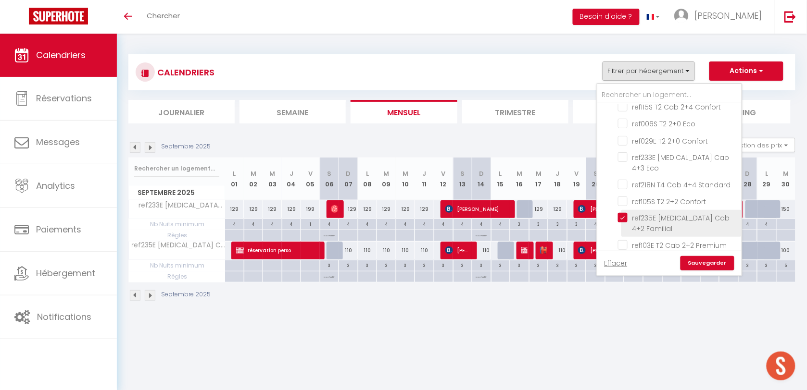
checkbox input "false"
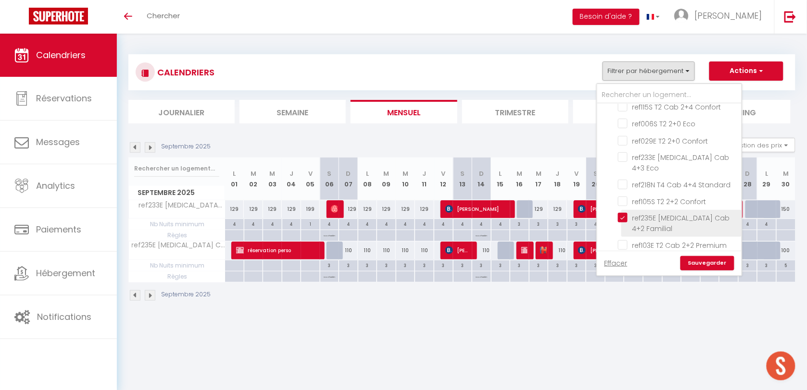
checkbox input "false"
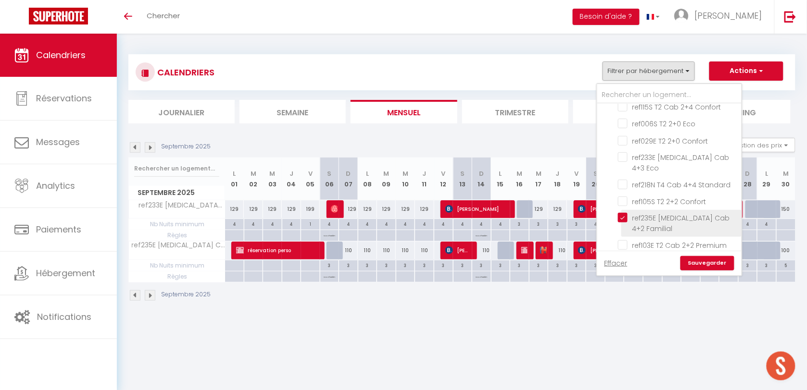
checkbox input "false"
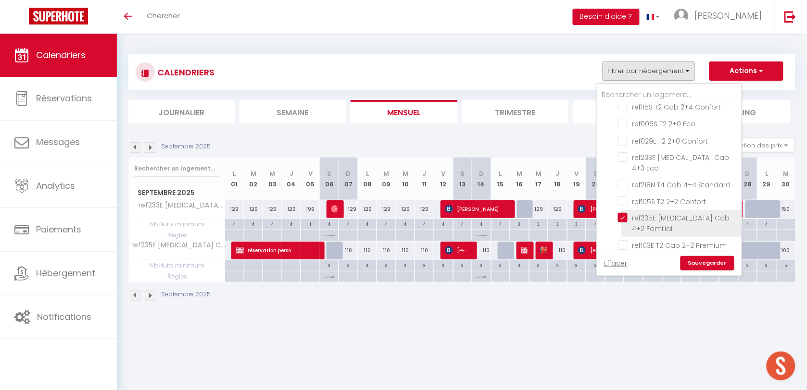
checkbox input "false"
click at [622, 213] on input "ref235E [MEDICAL_DATA] Cab 4+2 Familial" at bounding box center [678, 218] width 120 height 10
checkbox input "false"
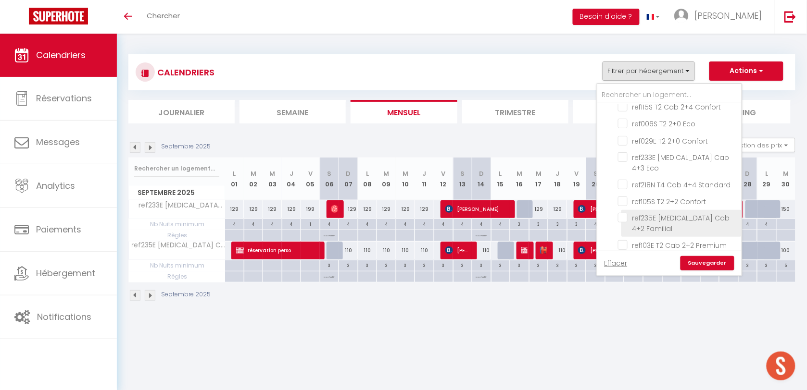
checkbox input "false"
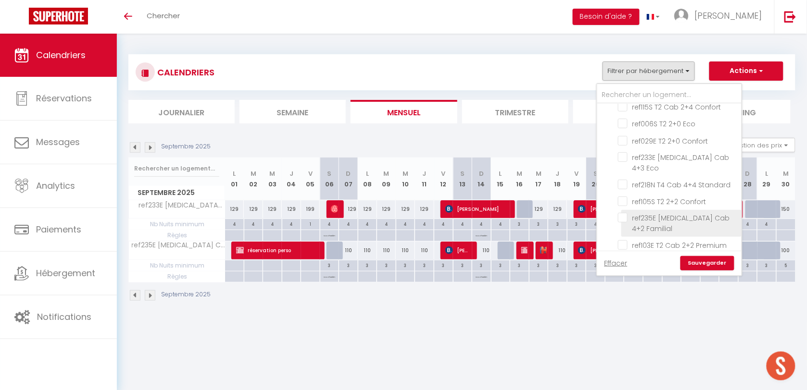
checkbox input "false"
click at [701, 260] on link "Sauvegarder" at bounding box center [707, 263] width 54 height 14
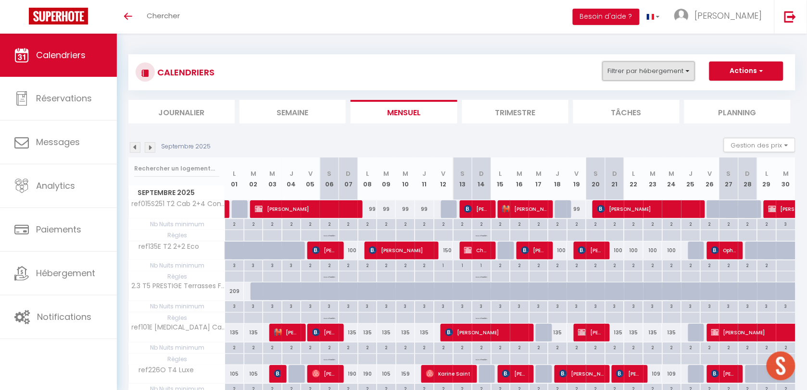
click at [638, 65] on button "Filtrer par hébergement" at bounding box center [648, 71] width 92 height 19
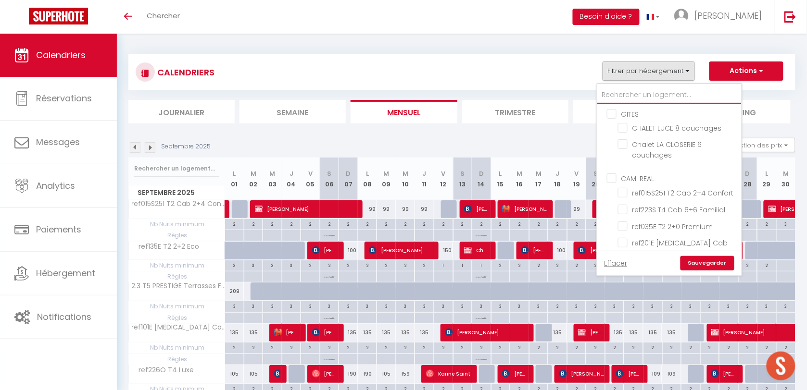
click at [632, 92] on input "text" at bounding box center [669, 95] width 144 height 17
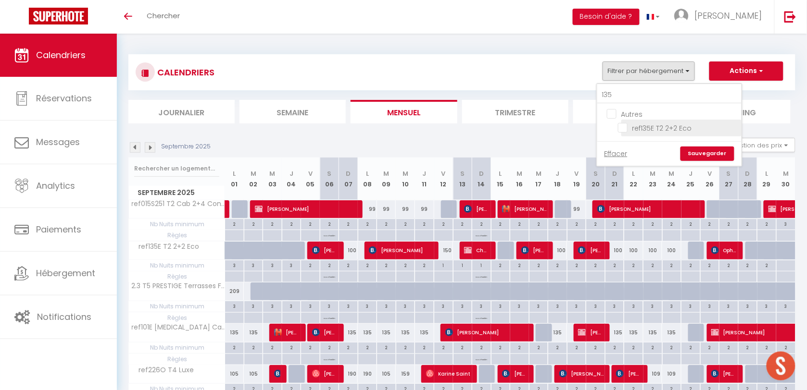
click at [623, 125] on input "ref135E T2 2+2 Eco" at bounding box center [678, 128] width 120 height 10
click at [696, 152] on link "Sauvegarder" at bounding box center [707, 154] width 54 height 14
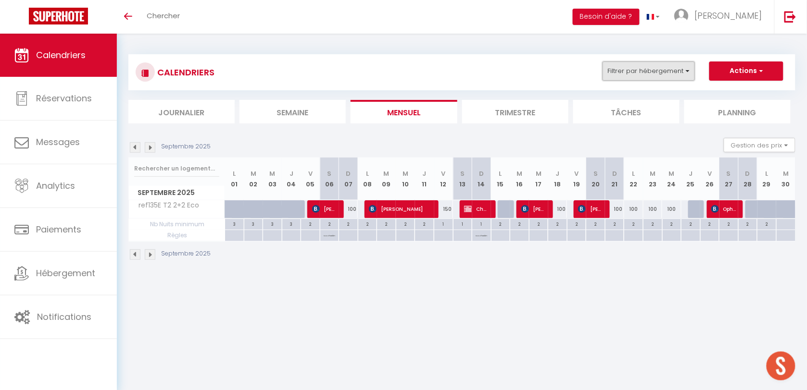
click at [672, 68] on button "Filtrer par hébergement" at bounding box center [648, 71] width 92 height 19
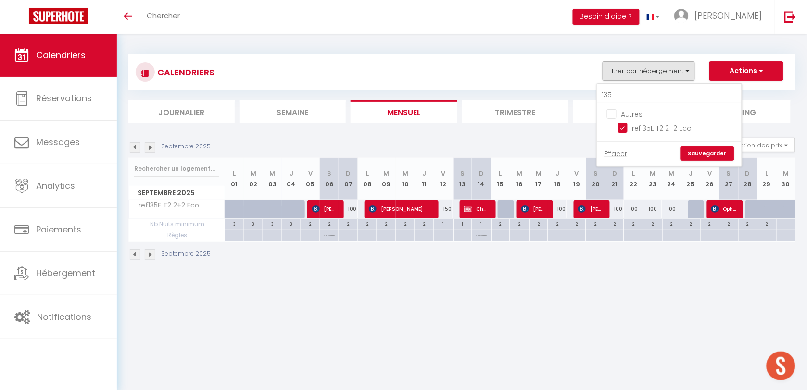
drag, startPoint x: 627, startPoint y: 126, endPoint x: 628, endPoint y: 90, distance: 36.1
click at [627, 125] on input "ref135E T2 2+2 Eco" at bounding box center [678, 128] width 120 height 10
click at [628, 87] on input "135" at bounding box center [669, 95] width 144 height 17
drag, startPoint x: 628, startPoint y: 87, endPoint x: 676, endPoint y: 62, distance: 53.8
click at [628, 85] on div "135" at bounding box center [669, 94] width 144 height 20
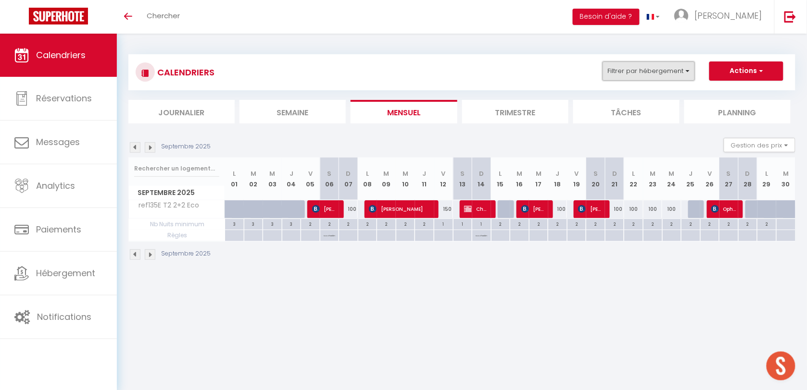
click at [676, 68] on button "Filtrer par hébergement" at bounding box center [648, 71] width 92 height 19
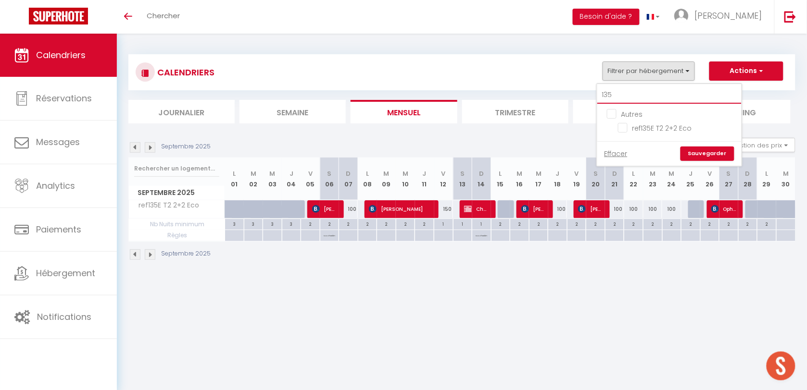
click at [638, 94] on input "135" at bounding box center [669, 95] width 144 height 17
click at [624, 129] on input "ref134E T2 2+0 Confort+" at bounding box center [678, 128] width 120 height 10
click at [700, 154] on link "Sauvegarder" at bounding box center [707, 154] width 54 height 14
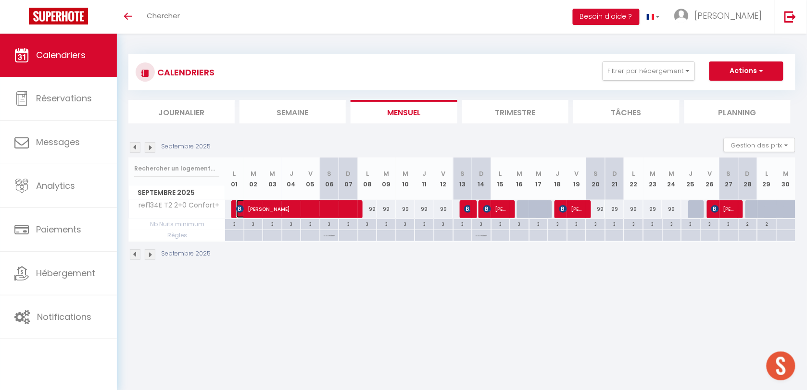
click at [282, 211] on span "[PERSON_NAME]" at bounding box center [297, 209] width 122 height 18
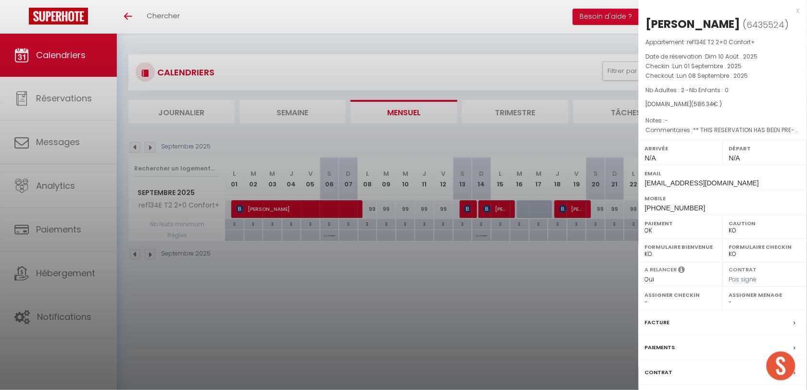
drag, startPoint x: 253, startPoint y: 297, endPoint x: 384, endPoint y: 229, distance: 146.9
click at [253, 296] on div at bounding box center [403, 195] width 807 height 390
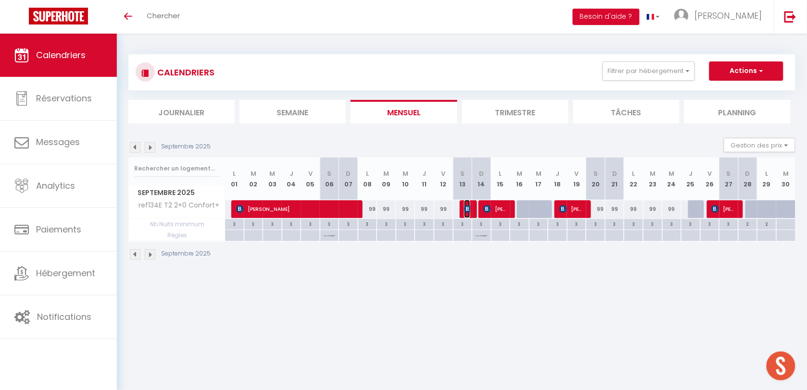
click at [468, 210] on img at bounding box center [468, 209] width 8 height 8
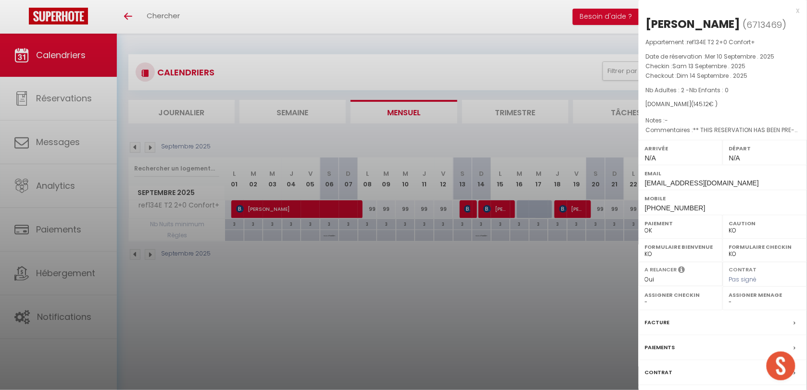
click at [493, 212] on div at bounding box center [403, 195] width 807 height 390
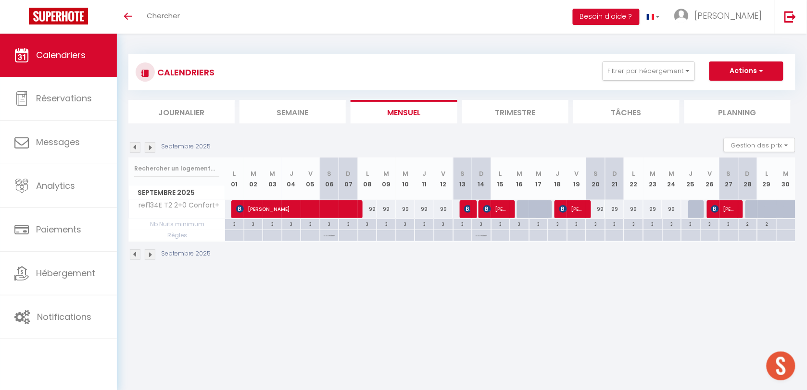
click at [496, 208] on body "🟢 Des questions ou besoin d'assistance pour la migration AirBnB? Prenez rdv >>>…" at bounding box center [403, 229] width 807 height 390
click at [495, 210] on span "[PERSON_NAME]" at bounding box center [495, 209] width 25 height 18
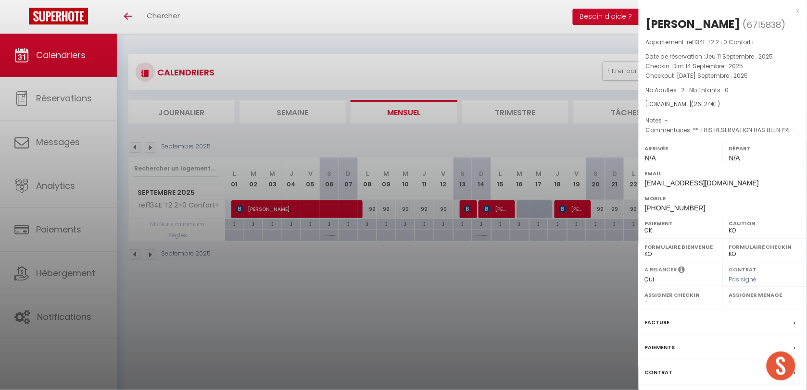
click at [480, 286] on div at bounding box center [403, 195] width 807 height 390
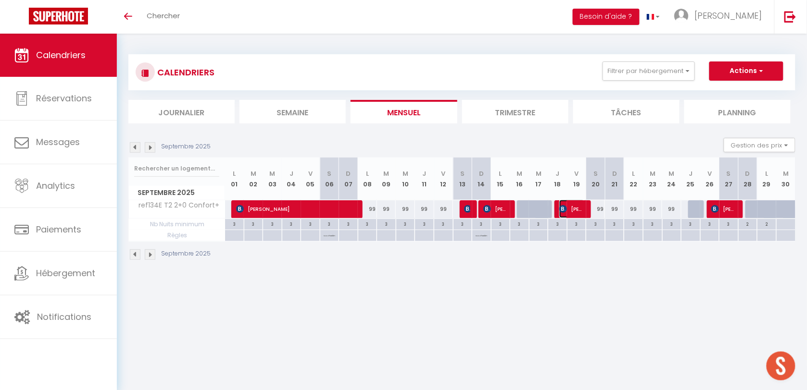
click at [570, 209] on span "[PERSON_NAME]" at bounding box center [571, 209] width 25 height 18
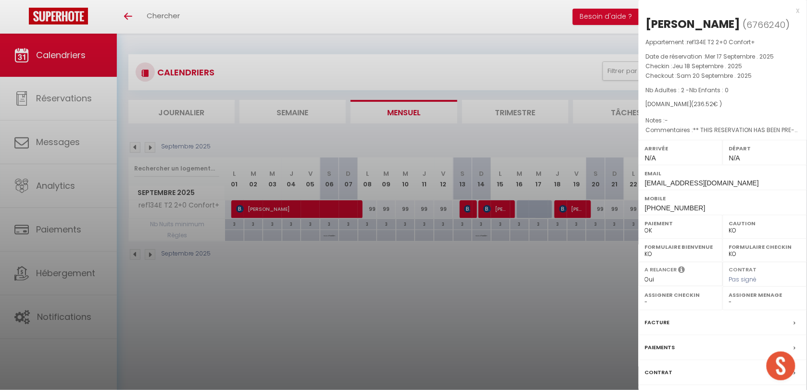
click at [494, 323] on div at bounding box center [403, 195] width 807 height 390
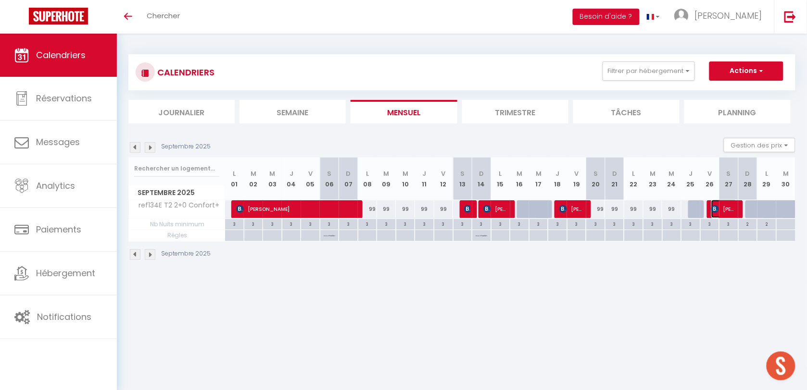
click at [730, 210] on span "[PERSON_NAME]" at bounding box center [723, 209] width 25 height 18
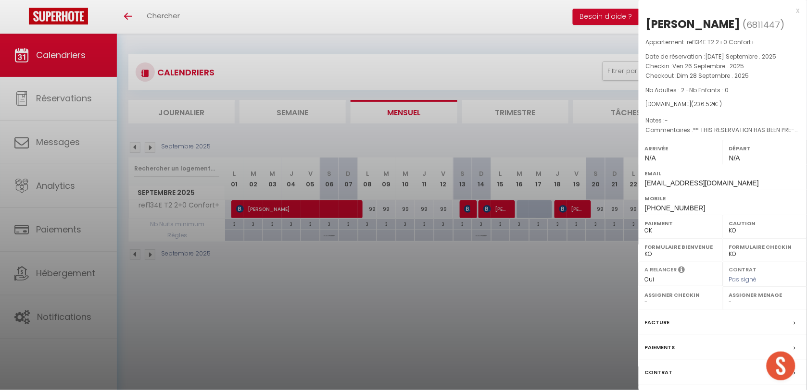
click at [261, 286] on div at bounding box center [403, 195] width 807 height 390
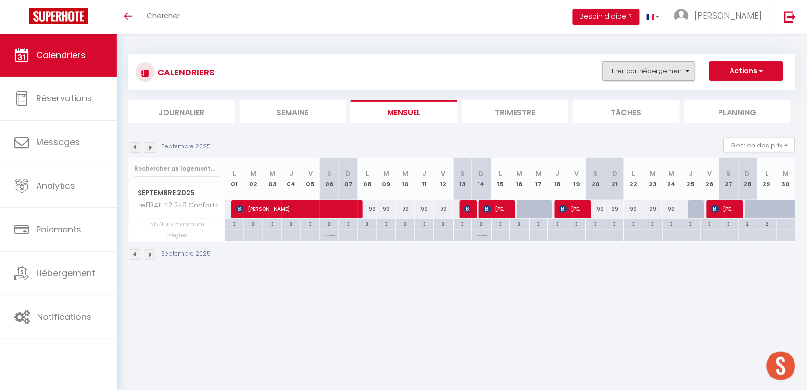
click at [619, 67] on button "Filtrer par hébergement" at bounding box center [648, 71] width 92 height 19
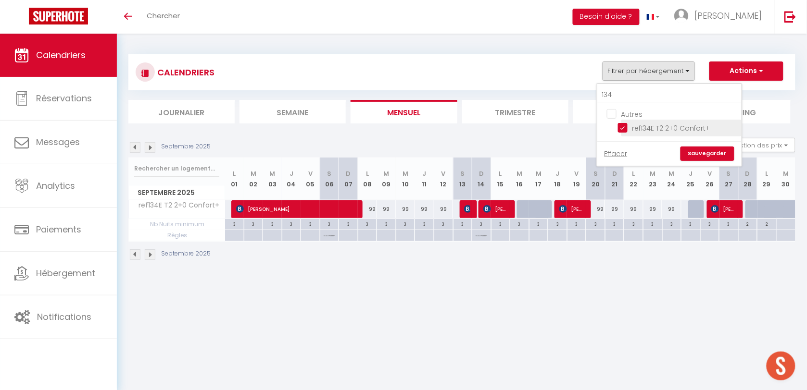
click at [623, 124] on input "ref134E T2 2+0 Confort+" at bounding box center [678, 128] width 120 height 10
click at [624, 95] on input "134" at bounding box center [669, 95] width 144 height 17
click at [626, 126] on input "ref132O T2 Cab 2+2 Standard" at bounding box center [678, 128] width 120 height 10
drag, startPoint x: 702, startPoint y: 152, endPoint x: 697, endPoint y: 154, distance: 5.2
click at [701, 152] on link "Sauvegarder" at bounding box center [707, 154] width 54 height 14
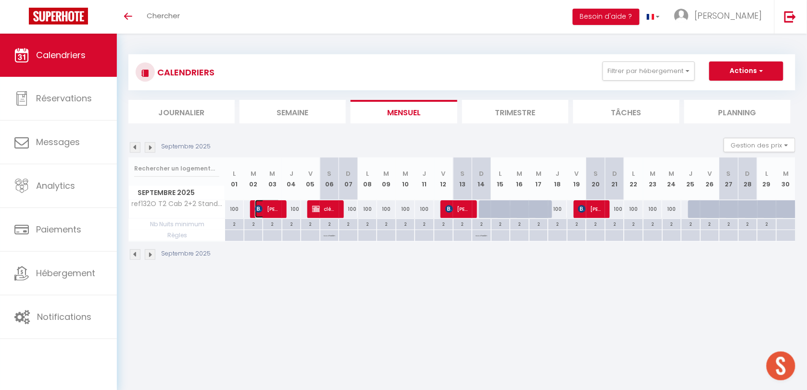
click at [268, 210] on span "[PERSON_NAME]" at bounding box center [267, 209] width 25 height 18
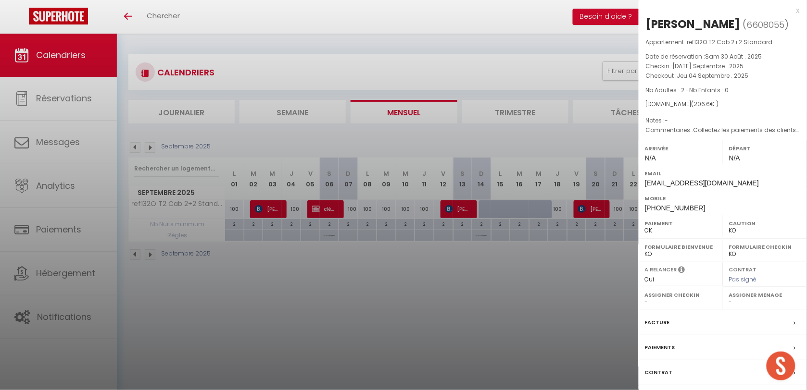
click at [321, 212] on div at bounding box center [403, 195] width 807 height 390
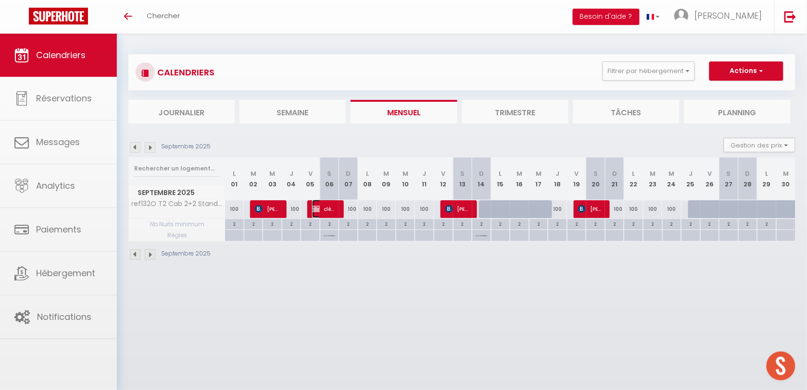
click at [321, 210] on span "clémence thai" at bounding box center [324, 209] width 25 height 18
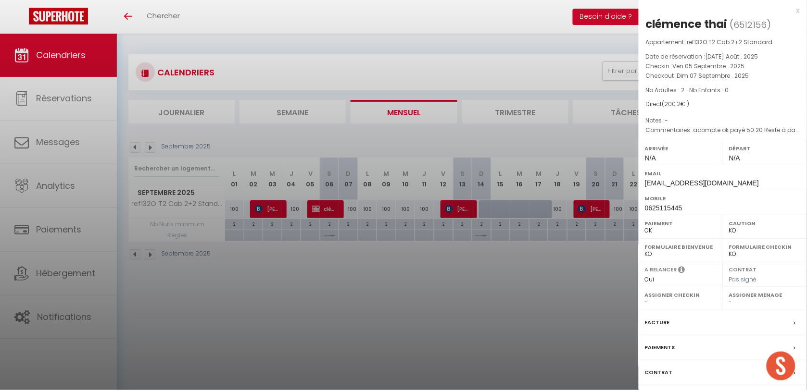
click at [373, 268] on div at bounding box center [403, 195] width 807 height 390
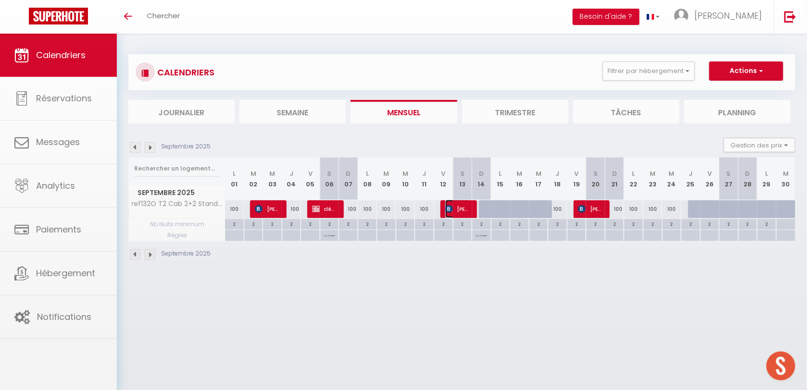
click at [455, 209] on span "[PERSON_NAME]" at bounding box center [457, 209] width 25 height 18
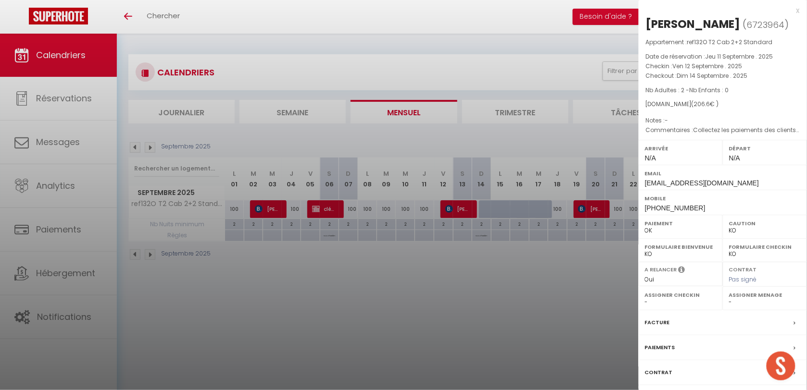
drag, startPoint x: 373, startPoint y: 298, endPoint x: 368, endPoint y: 300, distance: 5.4
click at [372, 298] on div at bounding box center [403, 195] width 807 height 390
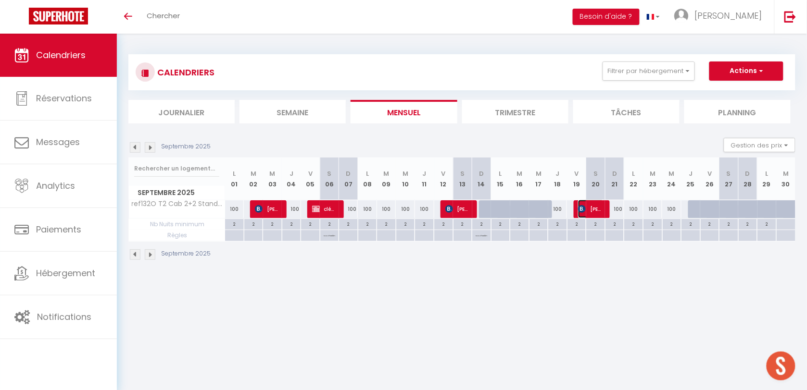
click at [591, 213] on span "[PERSON_NAME]" at bounding box center [590, 209] width 25 height 18
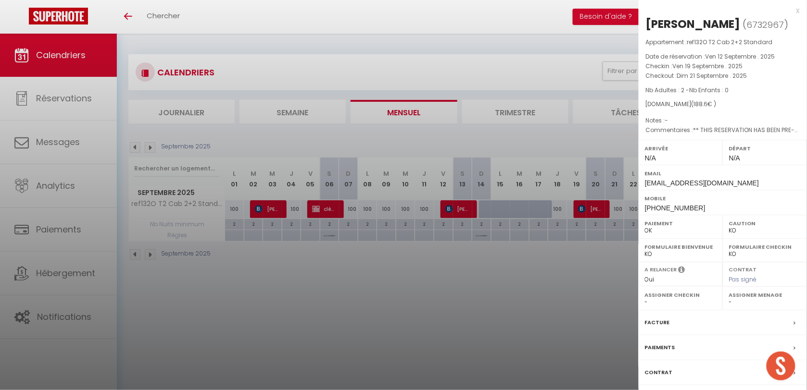
click at [363, 313] on div at bounding box center [403, 195] width 807 height 390
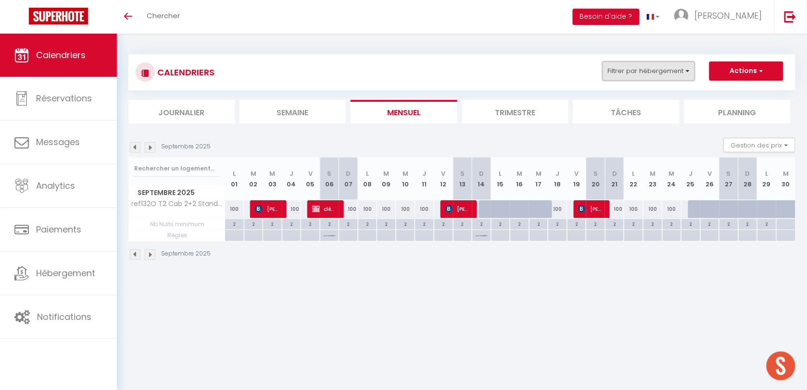
click at [635, 75] on button "Filtrer par hébergement" at bounding box center [648, 71] width 92 height 19
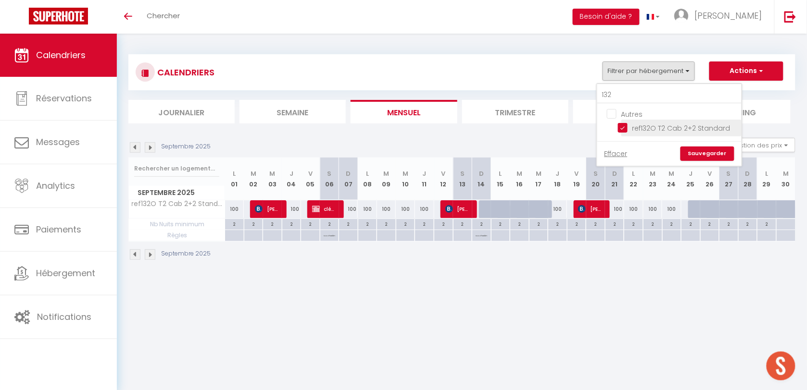
click at [621, 128] on input "ref132O T2 Cab 2+2 Standard" at bounding box center [678, 128] width 120 height 10
click at [626, 94] on input "132" at bounding box center [669, 95] width 144 height 17
click at [624, 125] on input "ref130O T2 Cab 2+2 Confort" at bounding box center [678, 128] width 120 height 10
click at [692, 155] on link "Sauvegarder" at bounding box center [707, 154] width 54 height 14
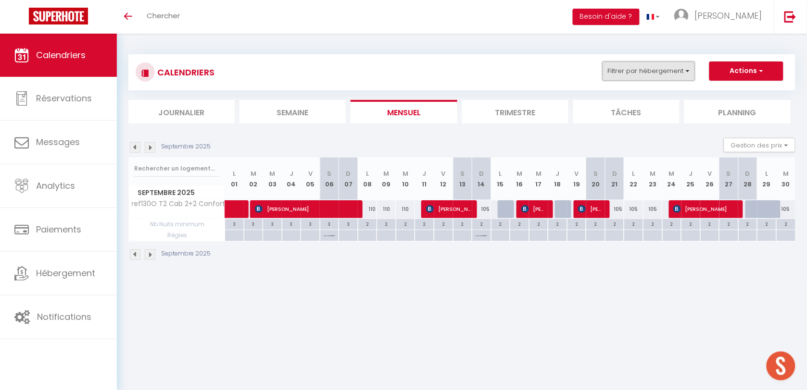
click at [640, 75] on button "Filtrer par hébergement" at bounding box center [648, 71] width 92 height 19
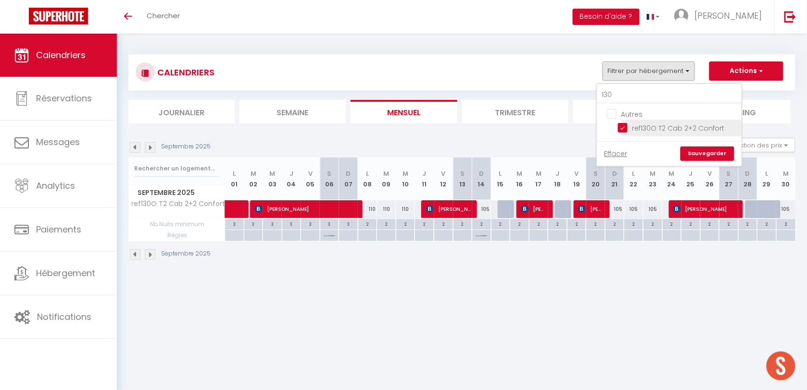
click at [626, 126] on input "ref130O T2 Cab 2+2 Confort" at bounding box center [678, 128] width 120 height 10
click at [631, 95] on input "130" at bounding box center [669, 95] width 144 height 17
click at [620, 127] on input "ref116N T2 Cab 2+2 Eco" at bounding box center [678, 128] width 120 height 10
click at [702, 153] on link "Sauvegarder" at bounding box center [707, 154] width 54 height 14
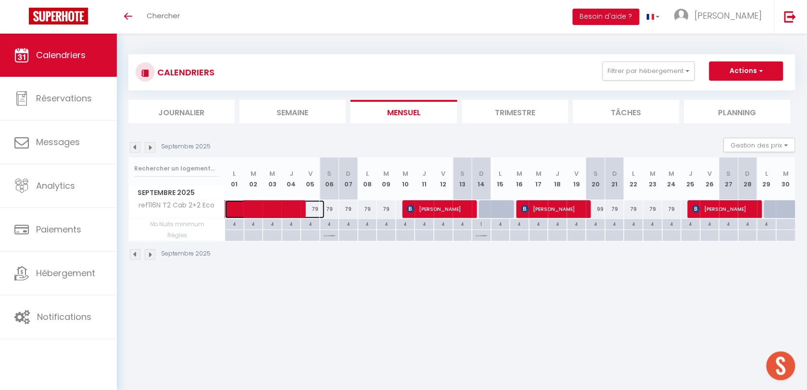
click at [292, 210] on span at bounding box center [280, 209] width 88 height 18
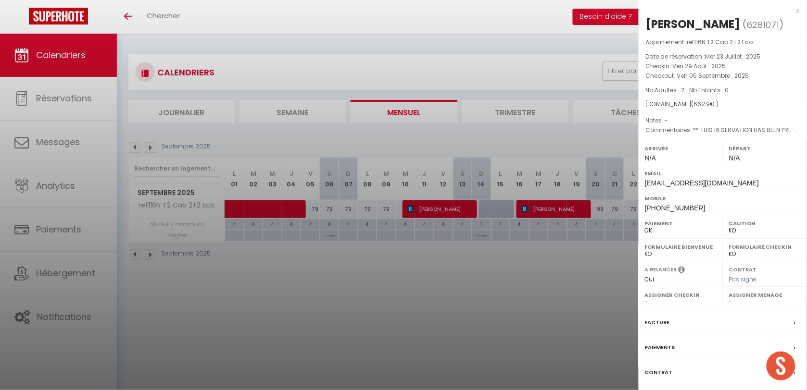
click at [329, 288] on div at bounding box center [403, 195] width 807 height 390
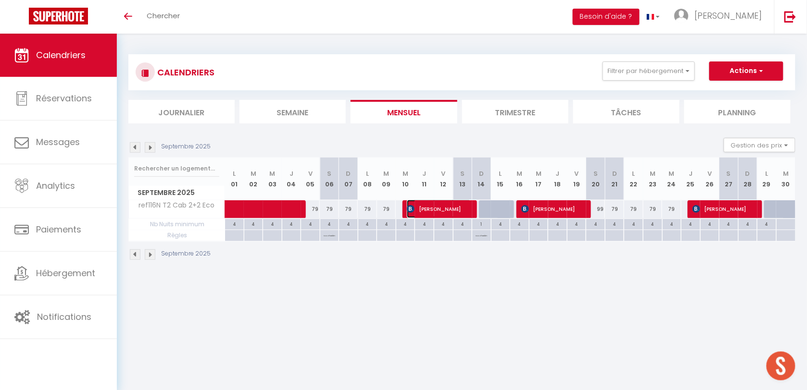
click at [437, 208] on span "[PERSON_NAME]" at bounding box center [439, 209] width 64 height 18
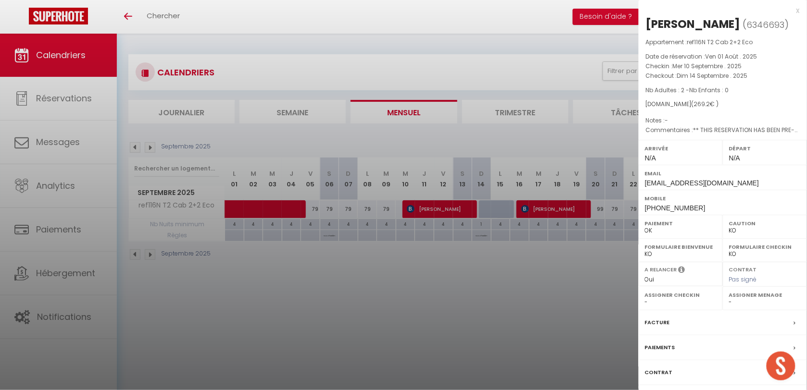
click at [577, 213] on div at bounding box center [403, 195] width 807 height 390
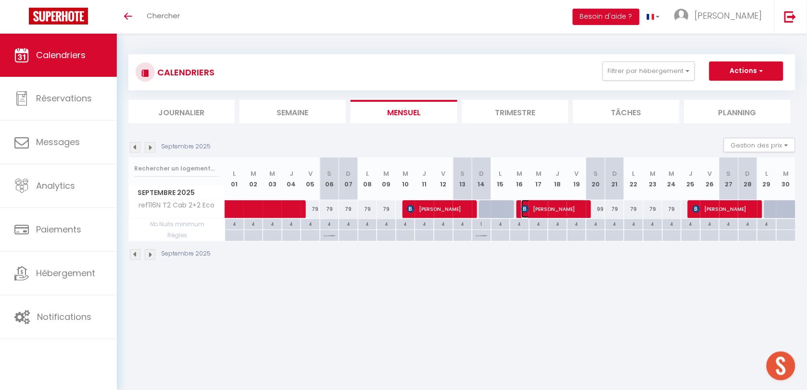
click at [576, 208] on span "[PERSON_NAME]" at bounding box center [553, 209] width 64 height 18
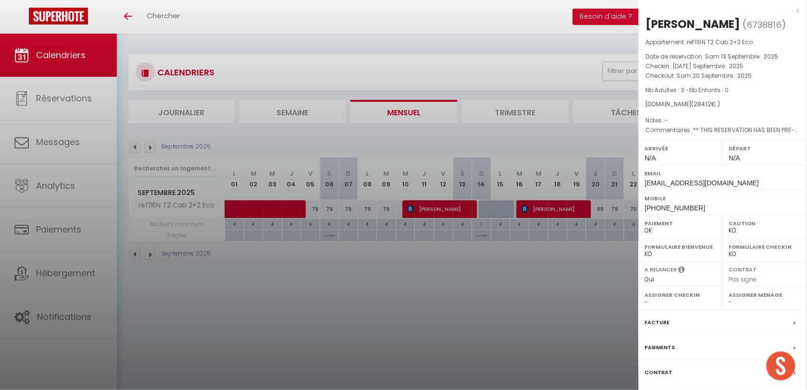
click at [574, 296] on div at bounding box center [403, 195] width 807 height 390
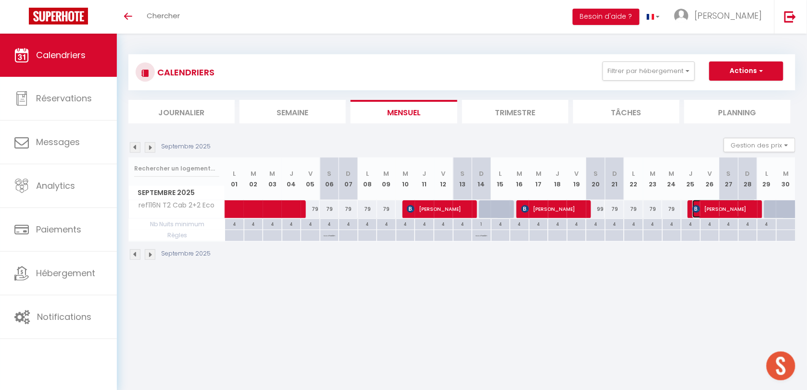
click at [740, 207] on span "[PERSON_NAME]" at bounding box center [724, 209] width 64 height 18
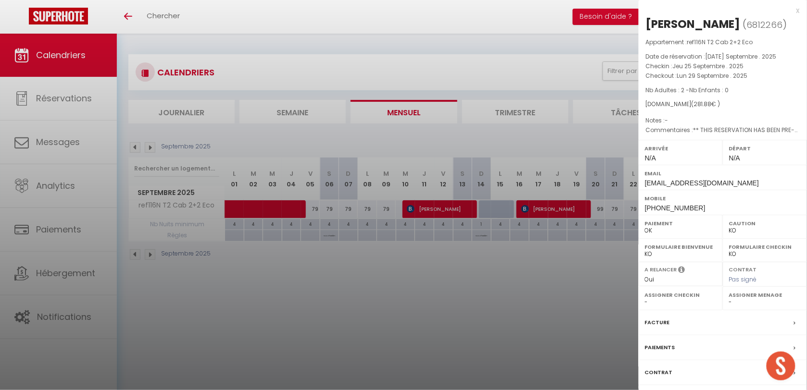
click at [342, 307] on div at bounding box center [403, 195] width 807 height 390
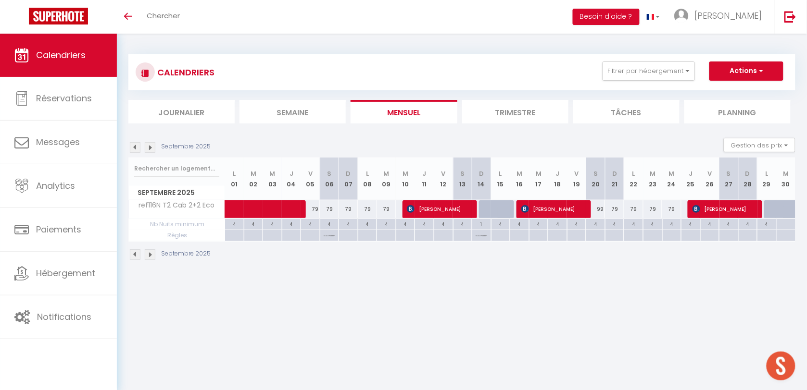
click at [613, 82] on div "CALENDRIERS Filtrer par hébergement 116 Autres ref116N T2 Cab 2+2 Eco Effacer S…" at bounding box center [462, 73] width 652 height 22
click at [618, 75] on button "Filtrer par hébergement" at bounding box center [648, 71] width 92 height 19
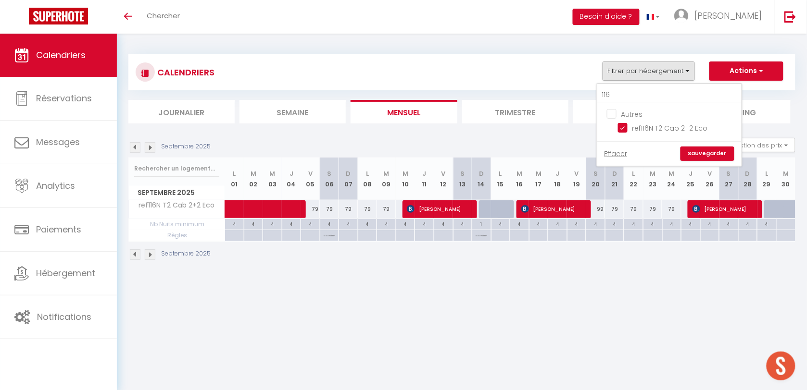
drag, startPoint x: 626, startPoint y: 128, endPoint x: 622, endPoint y: 102, distance: 26.2
click at [624, 128] on input "ref116N T2 Cab 2+2 Eco" at bounding box center [678, 128] width 120 height 10
click at [624, 99] on input "116" at bounding box center [669, 95] width 144 height 17
click at [628, 125] on input "ref115S T2 Cab 2+4 Confort" at bounding box center [678, 128] width 120 height 10
drag, startPoint x: 700, startPoint y: 157, endPoint x: 388, endPoint y: 274, distance: 333.8
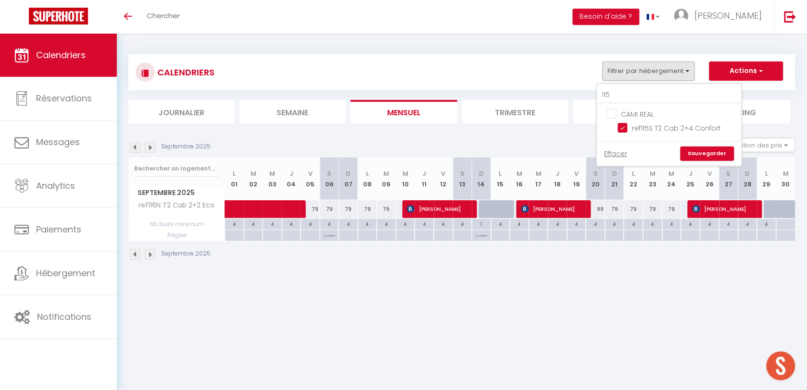
click at [700, 157] on link "Sauvegarder" at bounding box center [707, 154] width 54 height 14
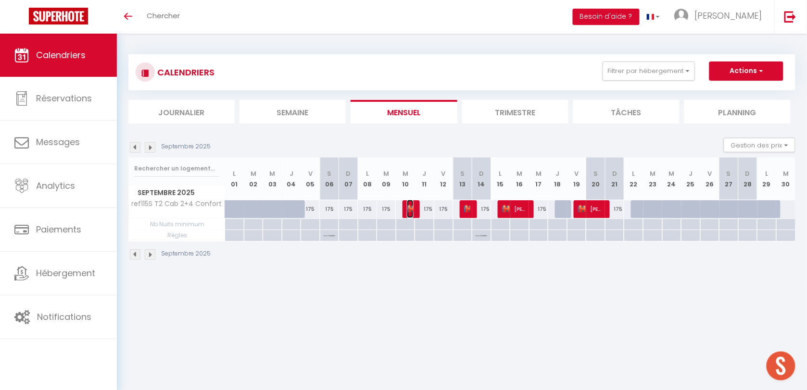
click at [409, 208] on img at bounding box center [411, 209] width 8 height 8
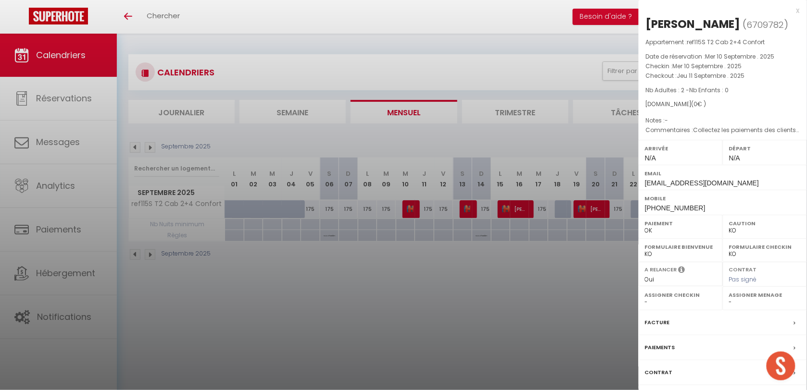
click at [444, 274] on div at bounding box center [403, 195] width 807 height 390
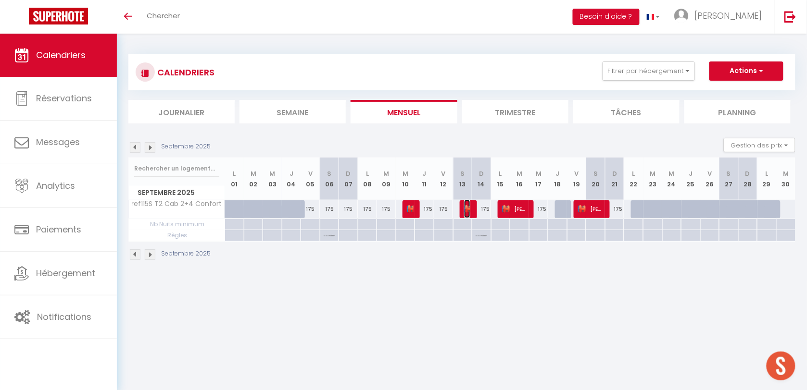
click at [470, 207] on img at bounding box center [468, 209] width 8 height 8
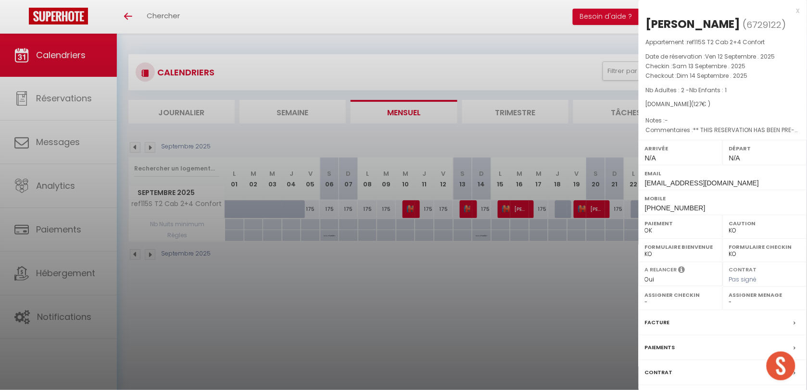
click at [284, 321] on div at bounding box center [403, 195] width 807 height 390
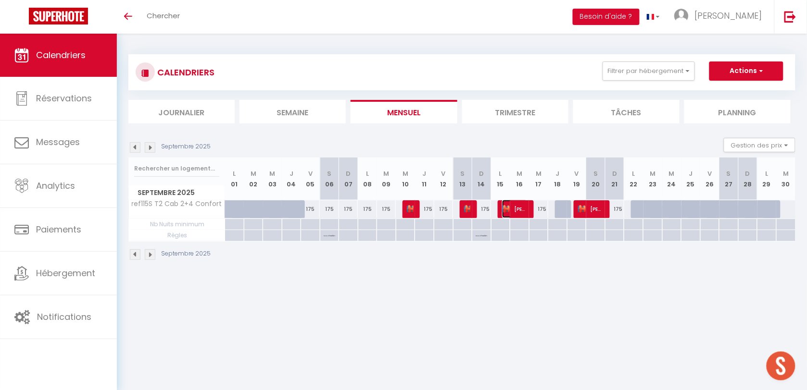
click at [523, 209] on span "[PERSON_NAME]" at bounding box center [514, 209] width 25 height 18
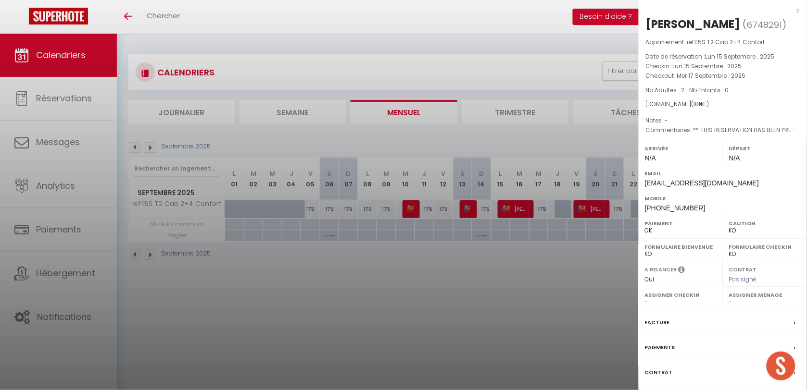
click at [538, 295] on div at bounding box center [403, 195] width 807 height 390
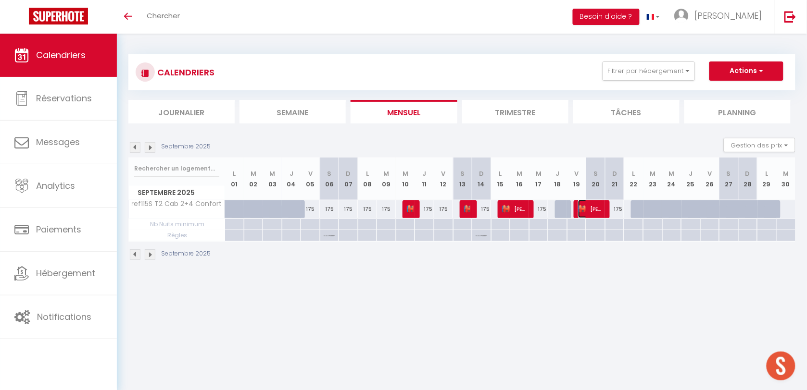
click at [599, 213] on span "[PERSON_NAME]" at bounding box center [590, 209] width 25 height 18
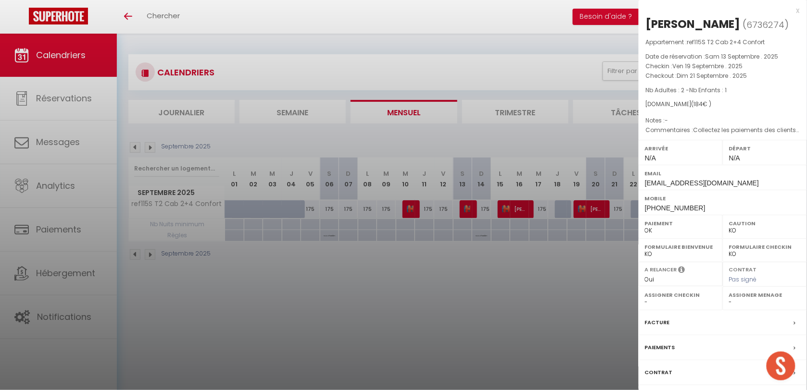
click at [378, 313] on div at bounding box center [403, 195] width 807 height 390
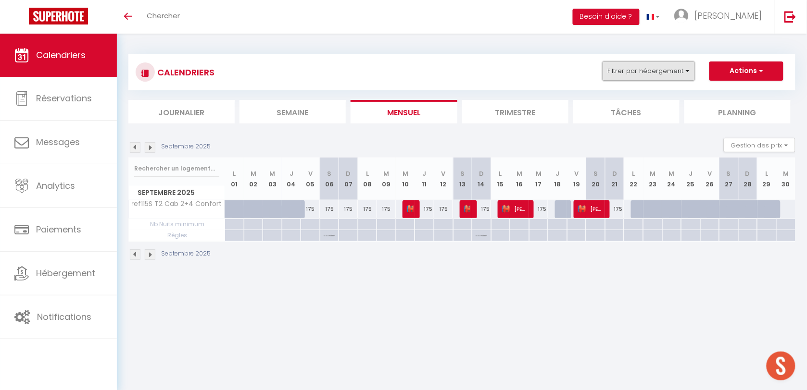
click at [635, 70] on button "Filtrer par hébergement" at bounding box center [648, 71] width 92 height 19
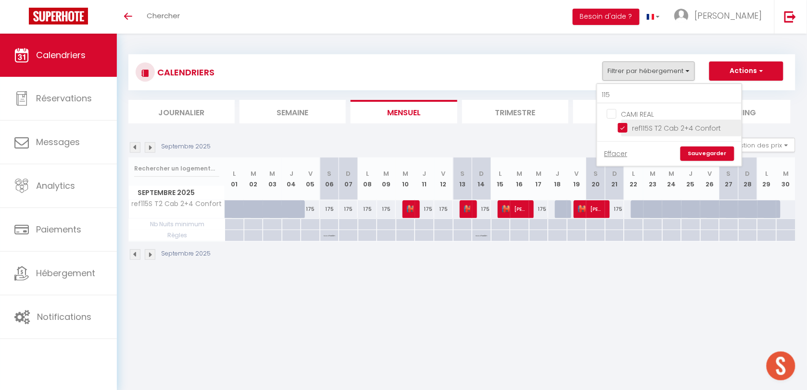
click at [622, 129] on input "ref115S T2 Cab 2+4 Confort" at bounding box center [678, 128] width 120 height 10
click at [627, 88] on input "115" at bounding box center [669, 95] width 144 height 17
click at [625, 130] on input "ref105S T2 2+2 Confort" at bounding box center [678, 128] width 120 height 10
click at [628, 97] on input "105" at bounding box center [669, 95] width 144 height 17
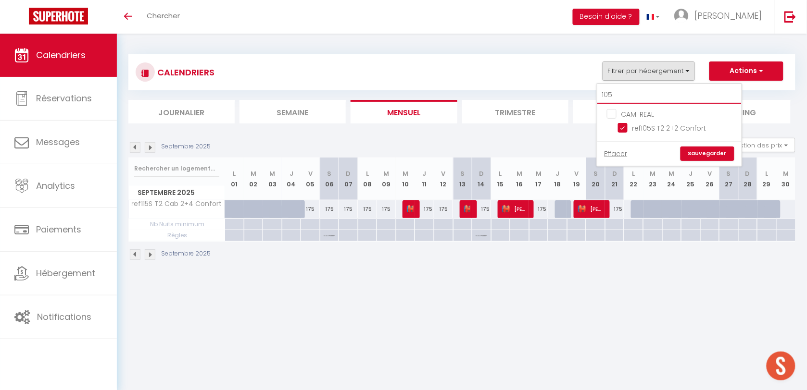
click at [628, 97] on input "105" at bounding box center [669, 95] width 144 height 17
drag, startPoint x: 624, startPoint y: 130, endPoint x: 631, endPoint y: 105, distance: 26.5
click at [624, 130] on input "ref103E T2 Cab 2+2 Premium" at bounding box center [678, 128] width 120 height 10
click at [631, 93] on input "103" at bounding box center [669, 95] width 144 height 17
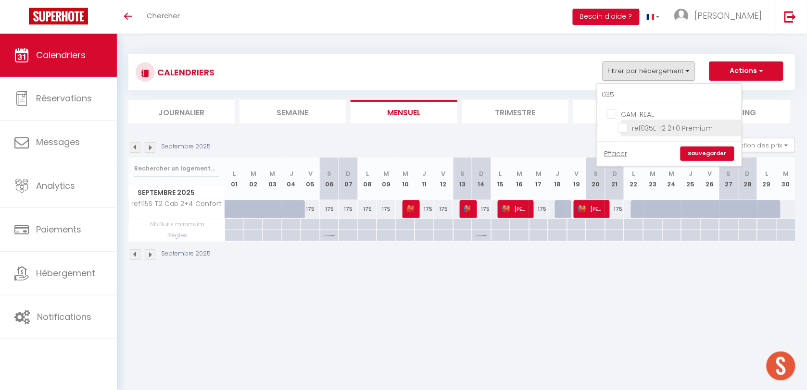
click at [623, 126] on input "ref035E T2 2+0 Premium" at bounding box center [678, 128] width 120 height 10
click at [693, 151] on link "Sauvegarder" at bounding box center [707, 154] width 54 height 14
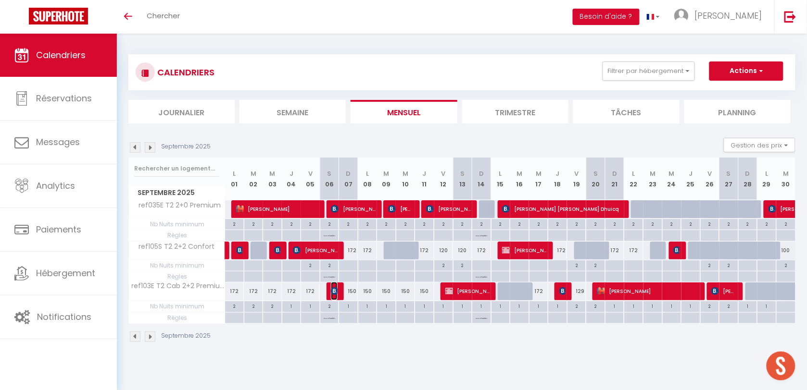
click at [331, 294] on img at bounding box center [335, 292] width 8 height 8
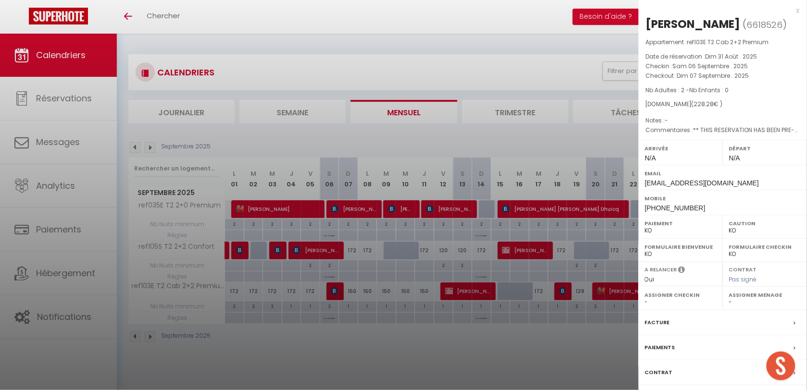
click at [453, 297] on div at bounding box center [403, 195] width 807 height 390
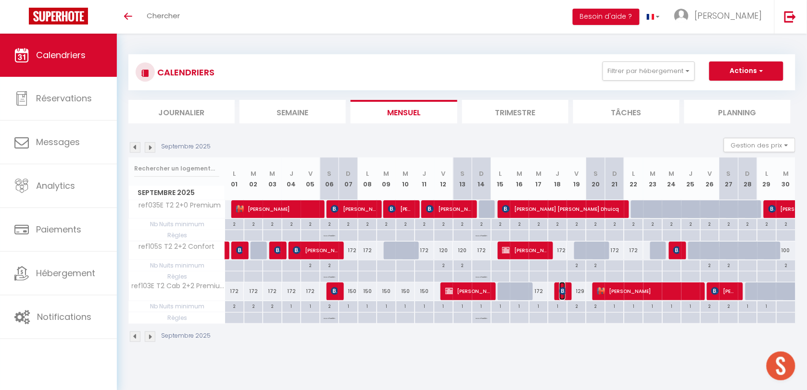
click at [560, 293] on img at bounding box center [563, 292] width 8 height 8
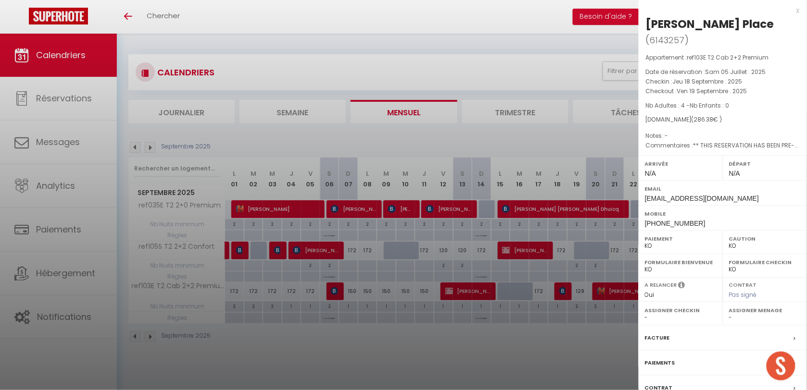
click at [429, 349] on div at bounding box center [403, 195] width 807 height 390
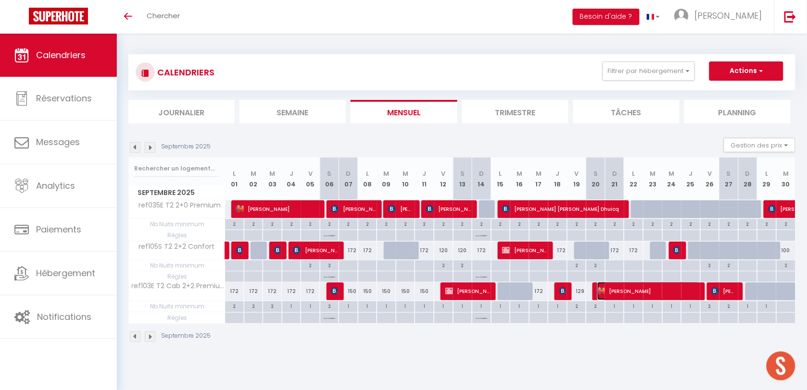
click at [614, 295] on span "[PERSON_NAME]" at bounding box center [648, 291] width 102 height 18
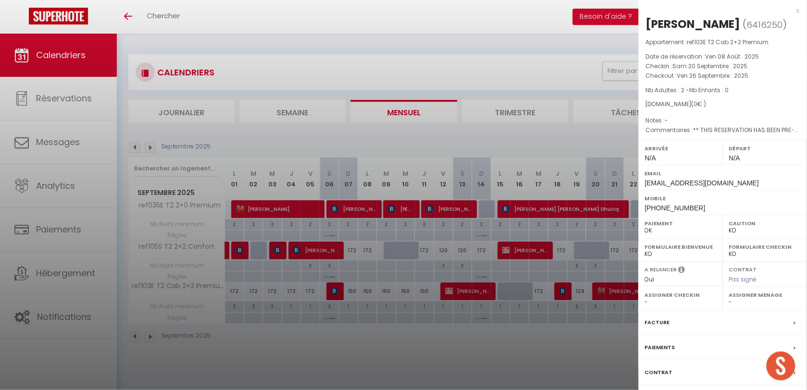
click at [361, 372] on div at bounding box center [403, 195] width 807 height 390
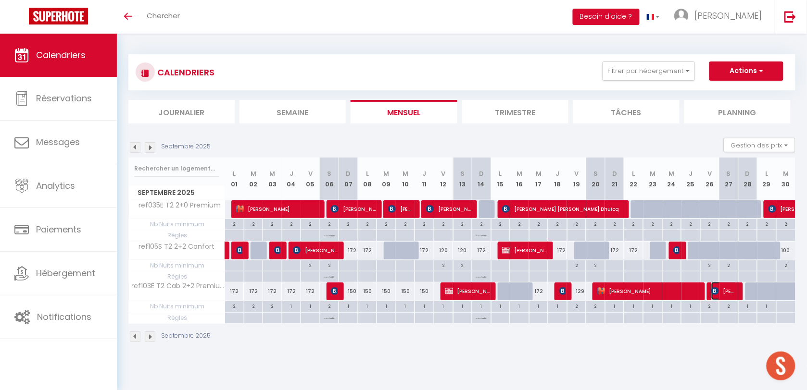
drag, startPoint x: 719, startPoint y: 287, endPoint x: 722, endPoint y: 275, distance: 11.4
click at [719, 287] on span "[PERSON_NAME]" at bounding box center [723, 291] width 25 height 18
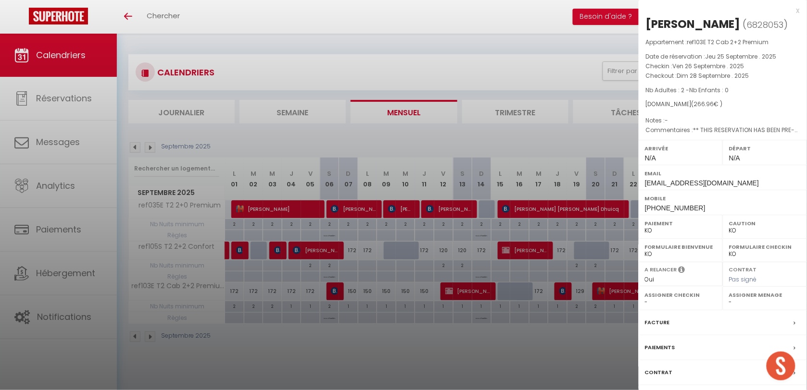
drag, startPoint x: 401, startPoint y: 30, endPoint x: 342, endPoint y: 1, distance: 65.4
click at [395, 25] on div at bounding box center [403, 195] width 807 height 390
